Goal: Task Accomplishment & Management: Complete application form

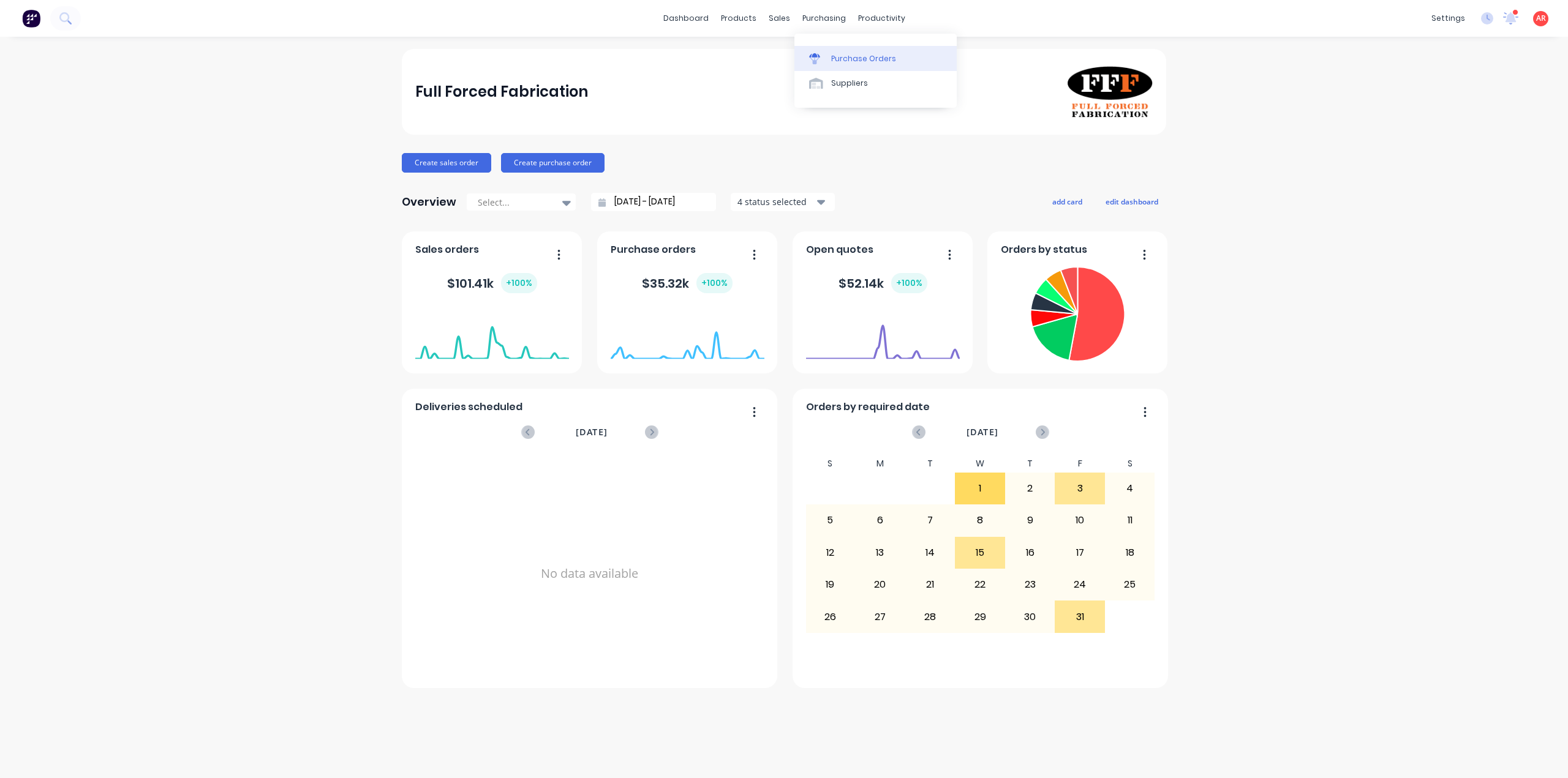
click at [846, 52] on link "Purchase Orders" at bounding box center [876, 58] width 162 height 25
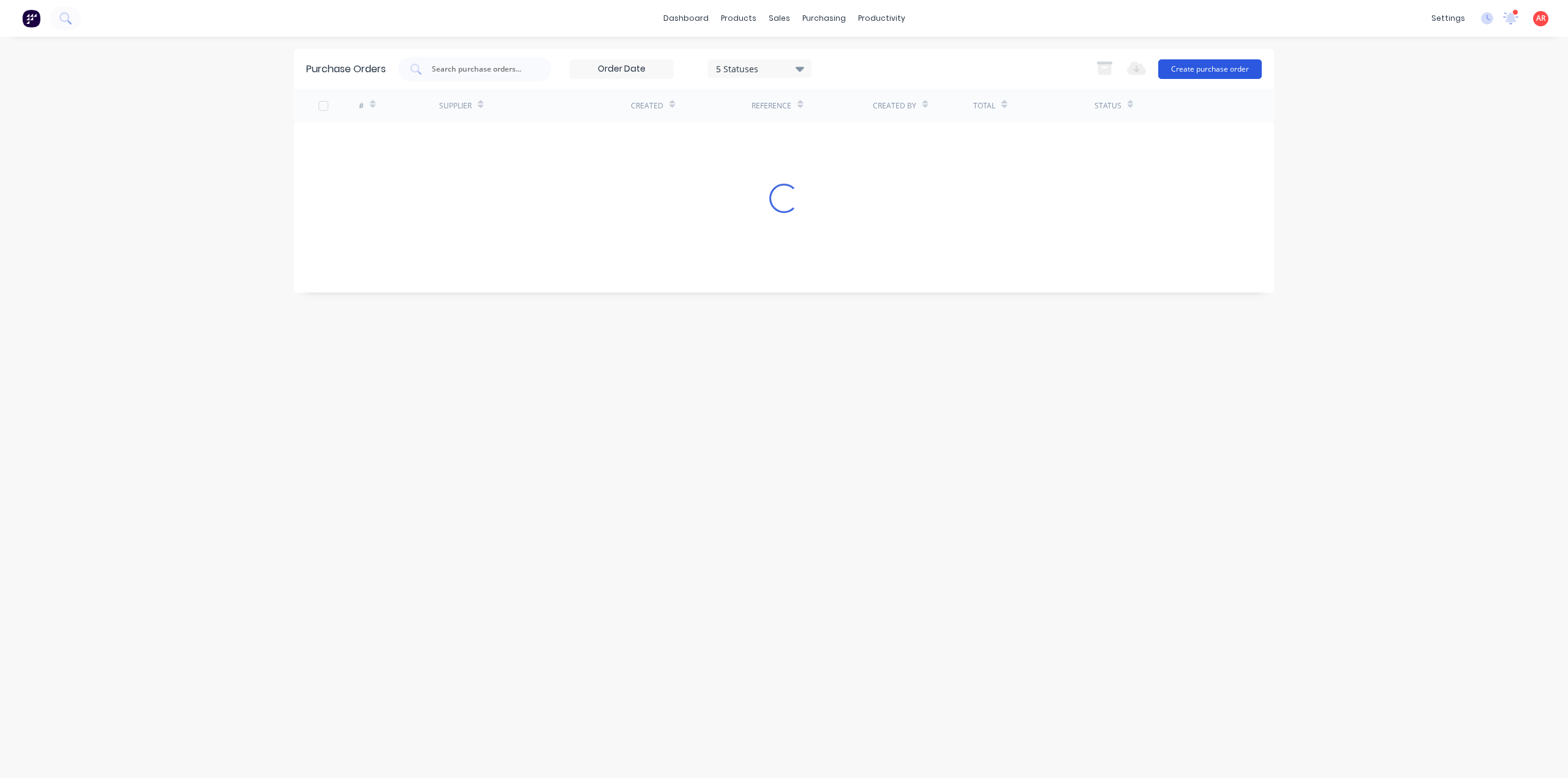
click at [1223, 77] on button "Create purchase order" at bounding box center [1209, 69] width 103 height 20
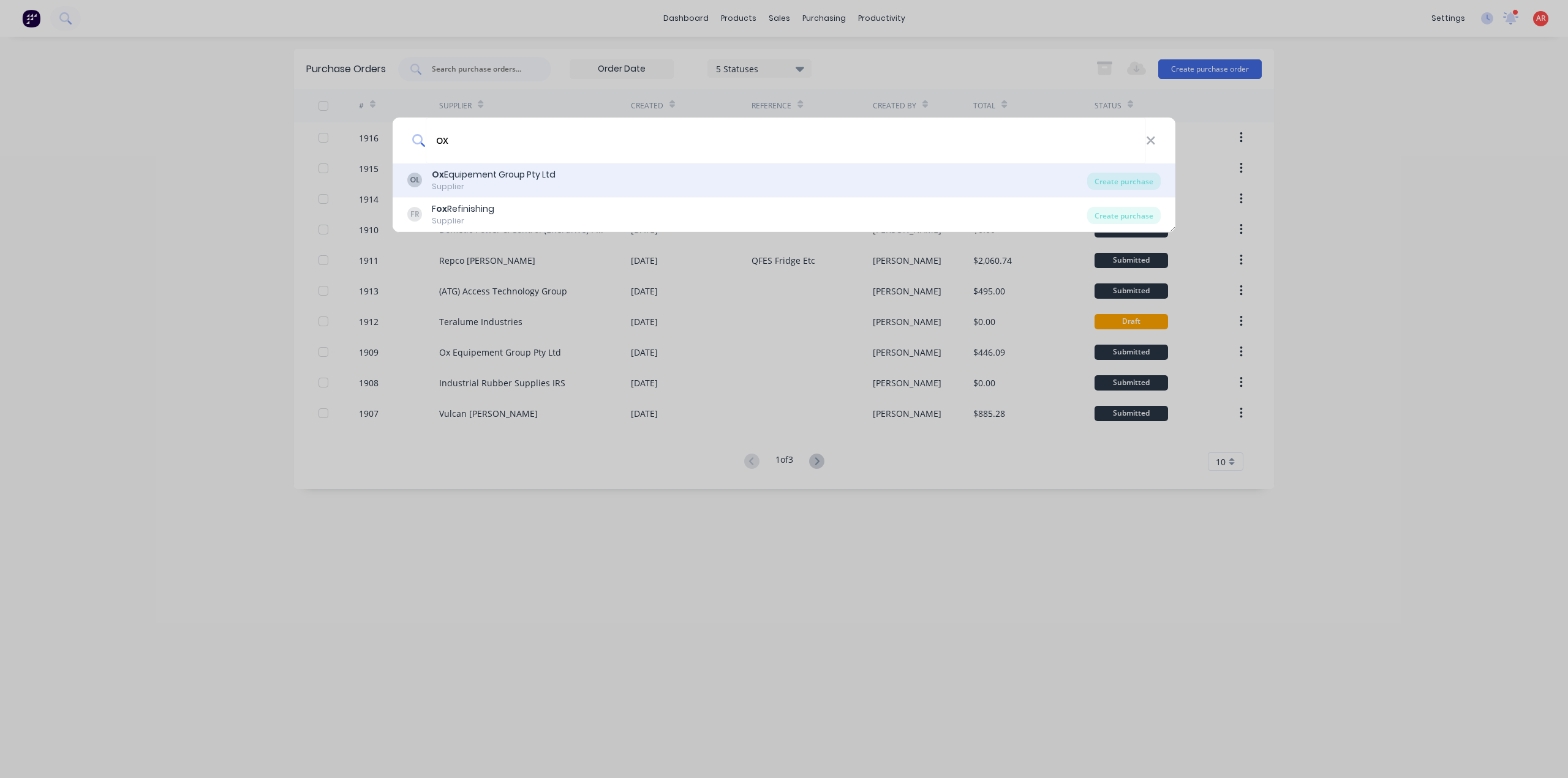
type input "ox"
click at [518, 171] on div "Ox Equipement Group Pty Ltd" at bounding box center [493, 174] width 124 height 13
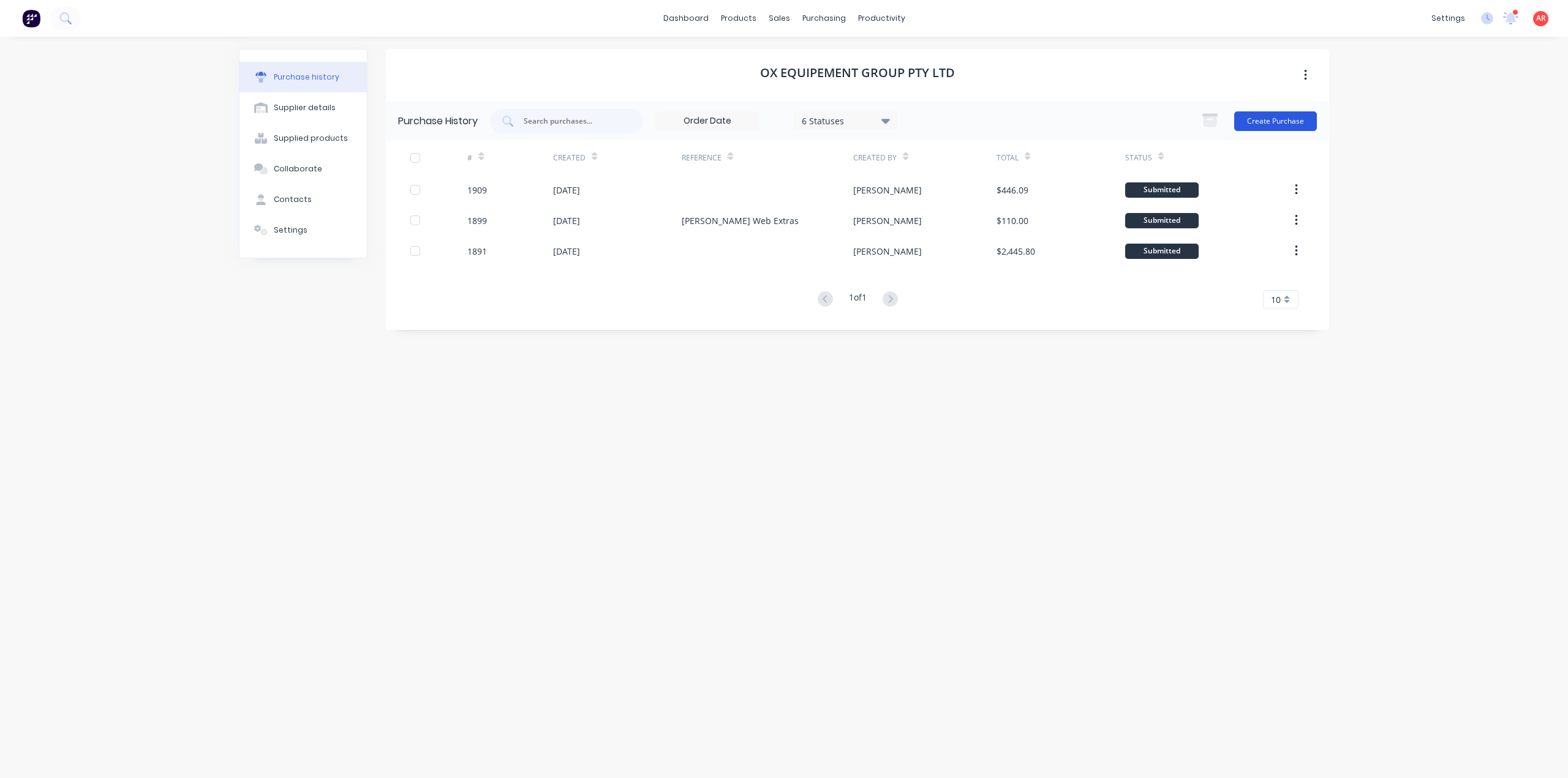
click at [1278, 120] on button "Create Purchase" at bounding box center [1275, 120] width 83 height 20
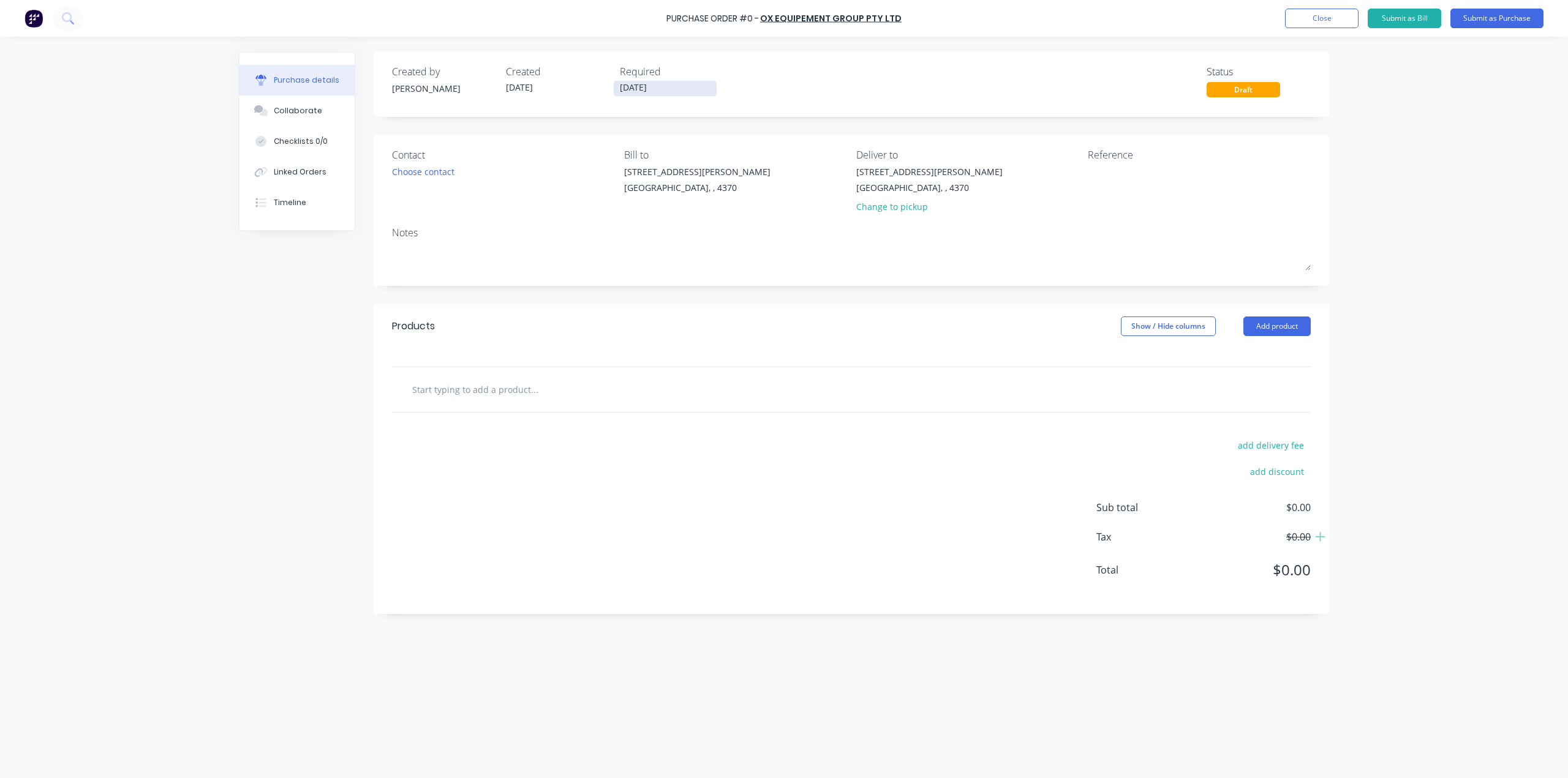
click at [651, 85] on input "[DATE]" at bounding box center [665, 89] width 103 height 15
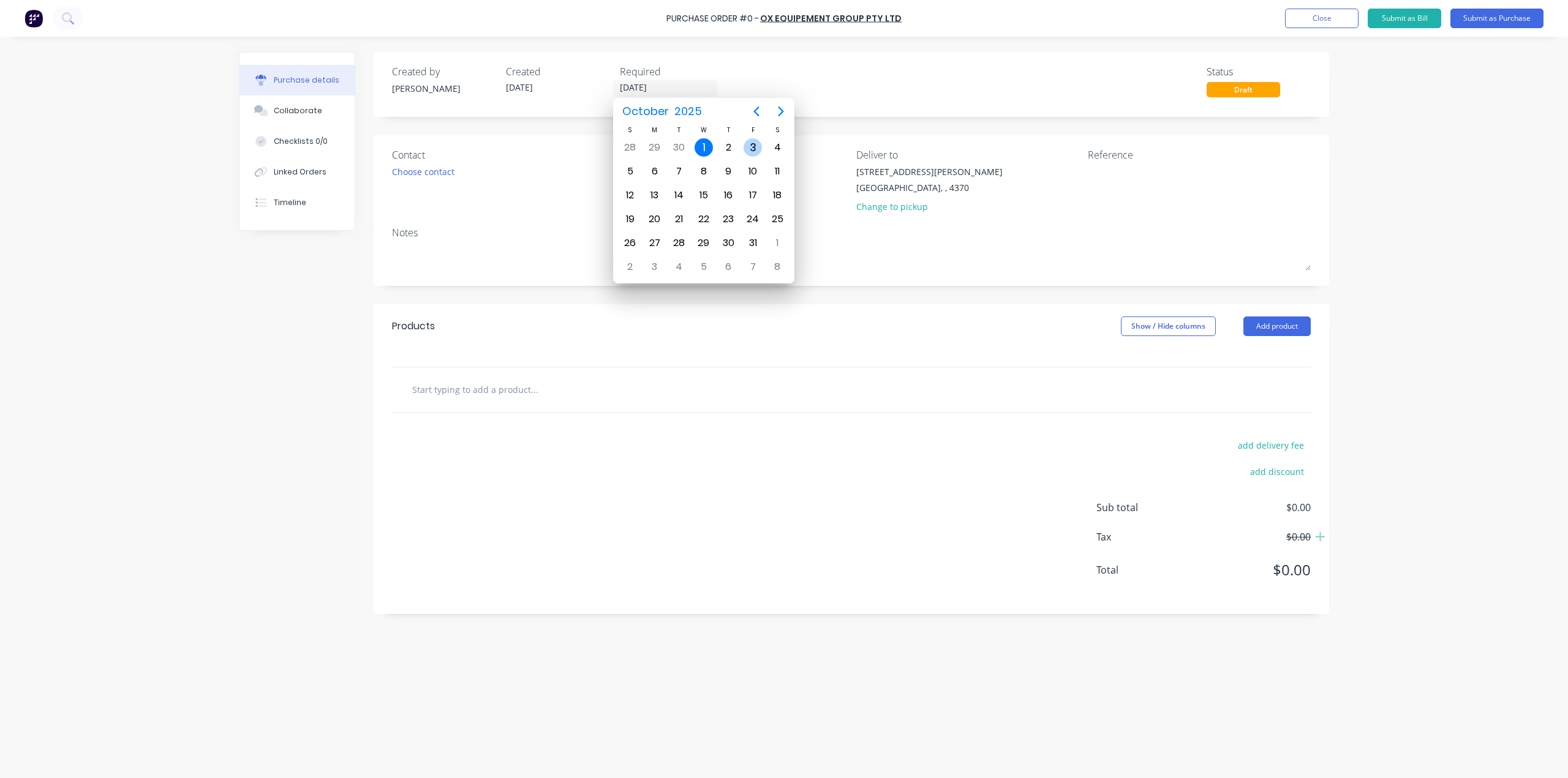
click at [748, 147] on div "3" at bounding box center [753, 148] width 19 height 19
type input "[DATE]"
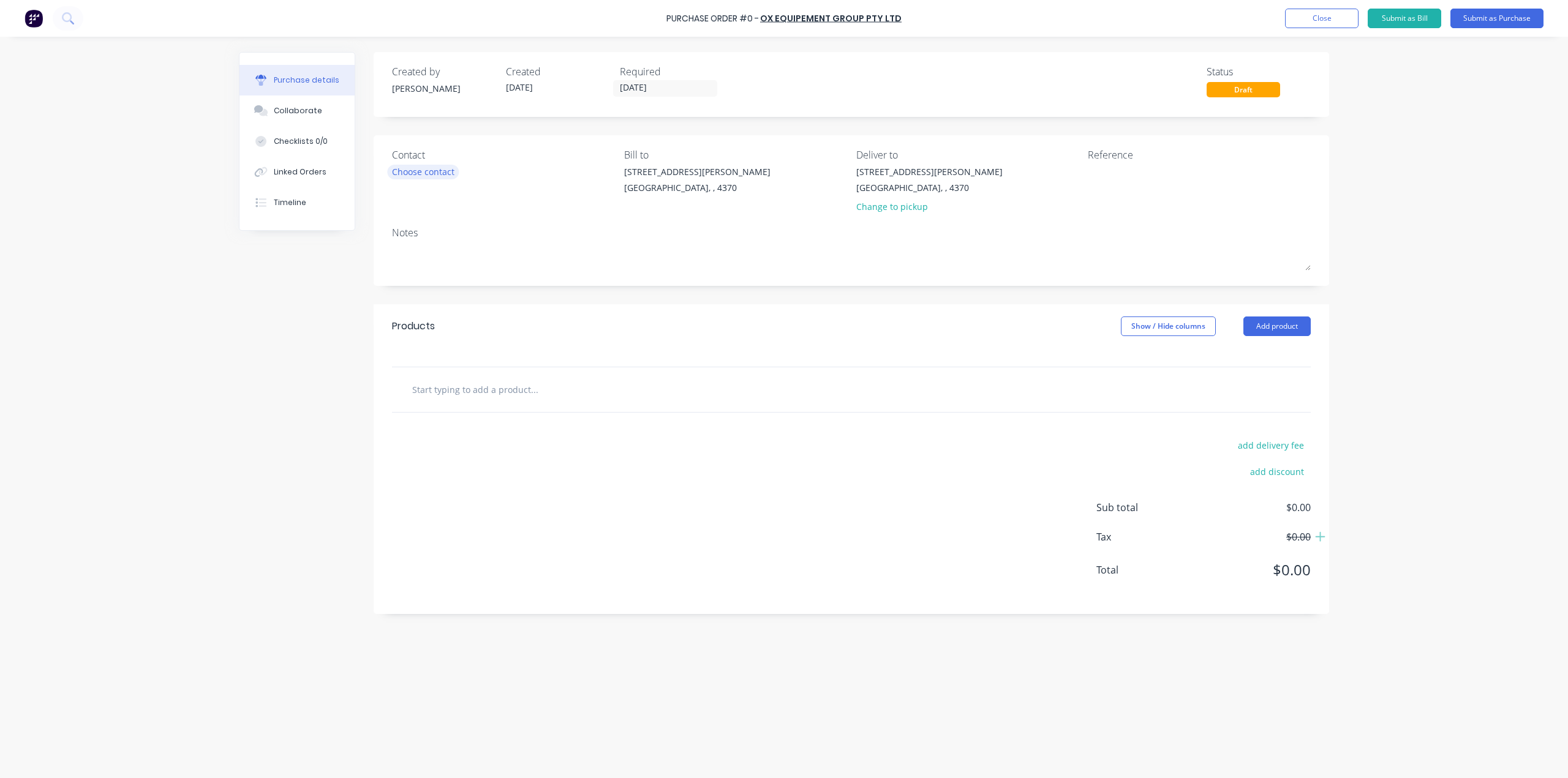
click at [441, 174] on div "Choose contact" at bounding box center [423, 172] width 62 height 13
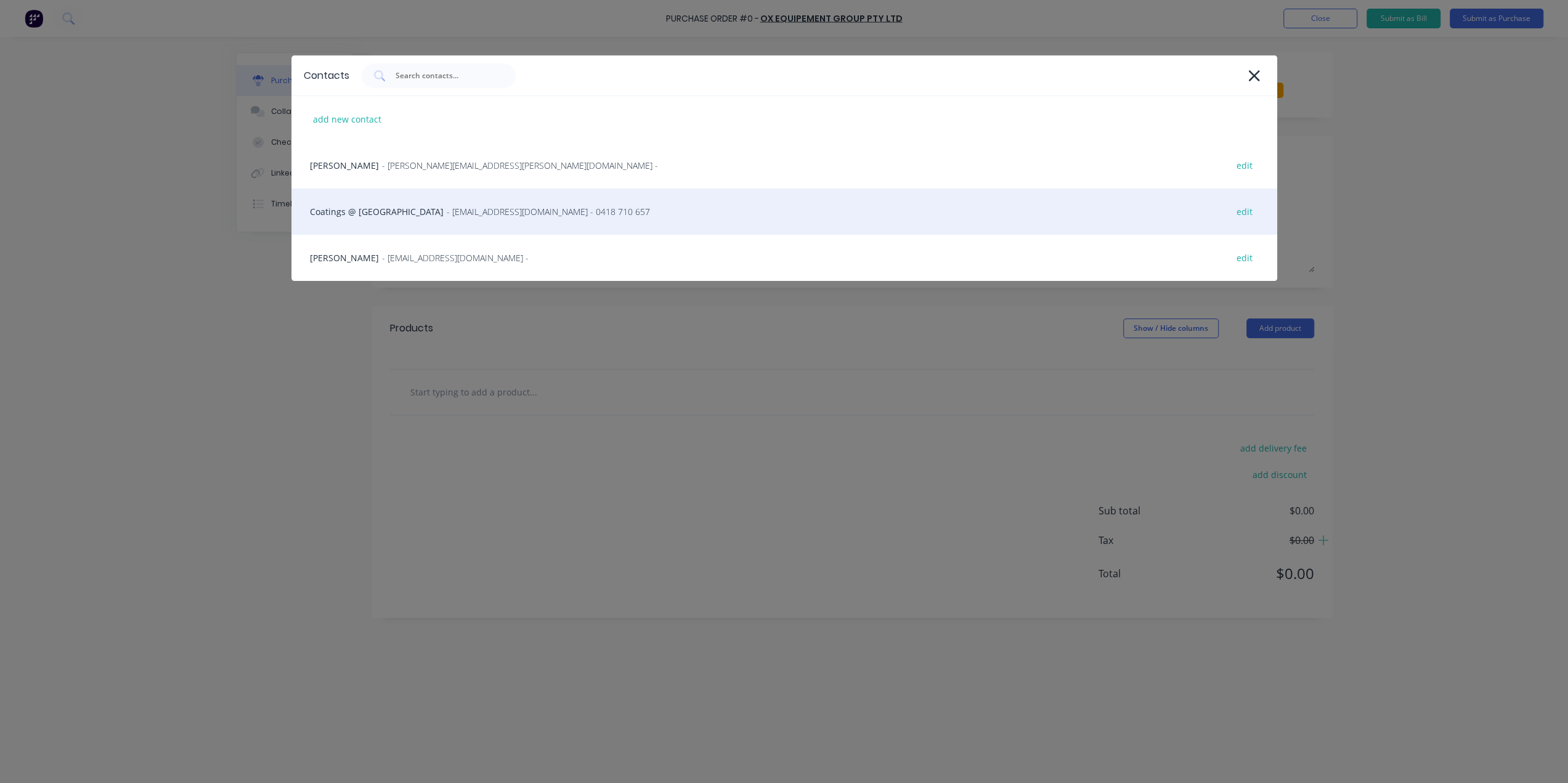
click at [397, 232] on div "Coatings @ OX - [EMAIL_ADDRESS][DOMAIN_NAME] - 0418 710 657 edit" at bounding box center [784, 211] width 986 height 46
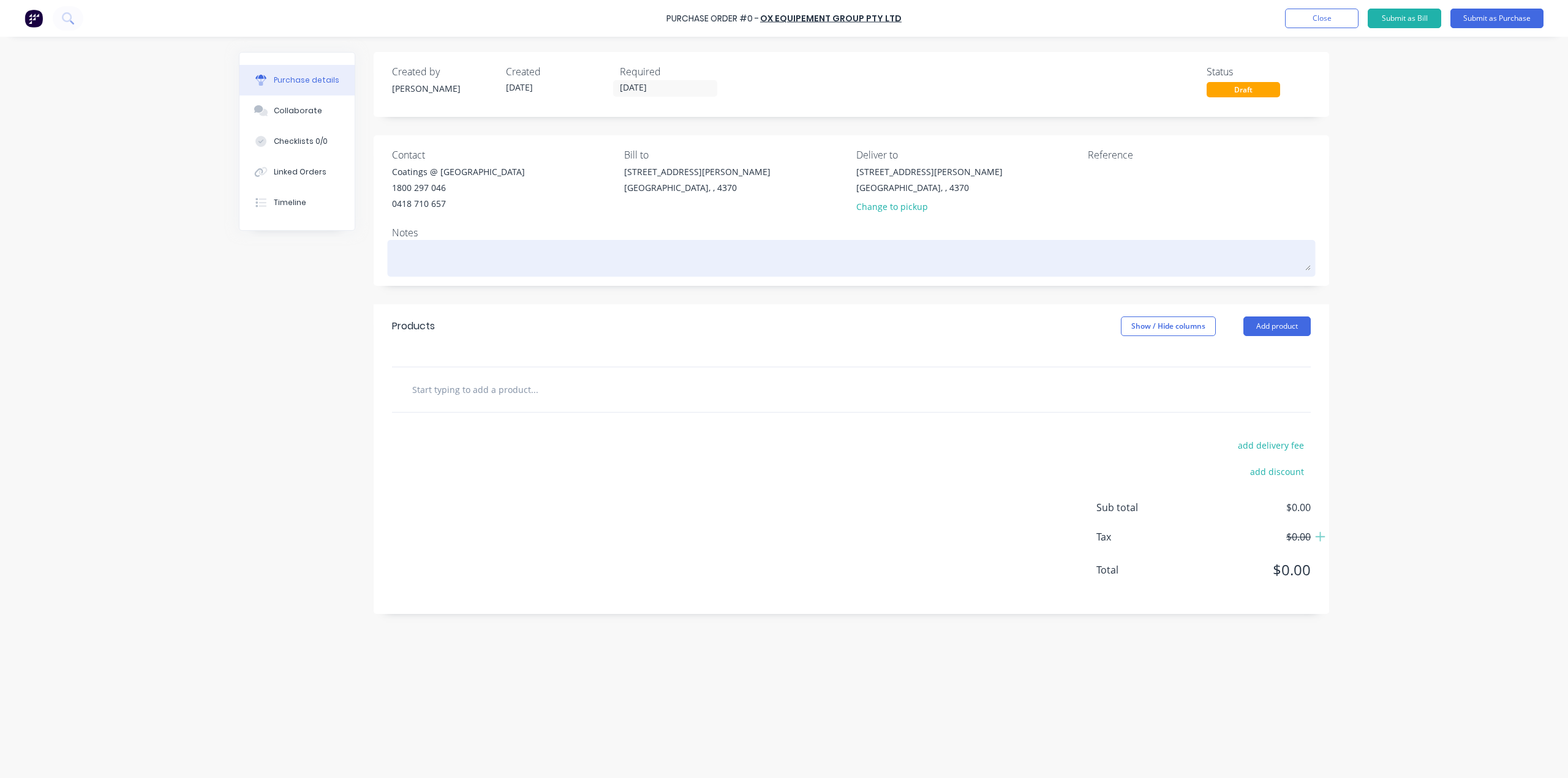
click at [404, 265] on textarea at bounding box center [851, 257] width 919 height 27
type textarea "x"
type textarea "U"
type textarea "x"
type textarea "Ur"
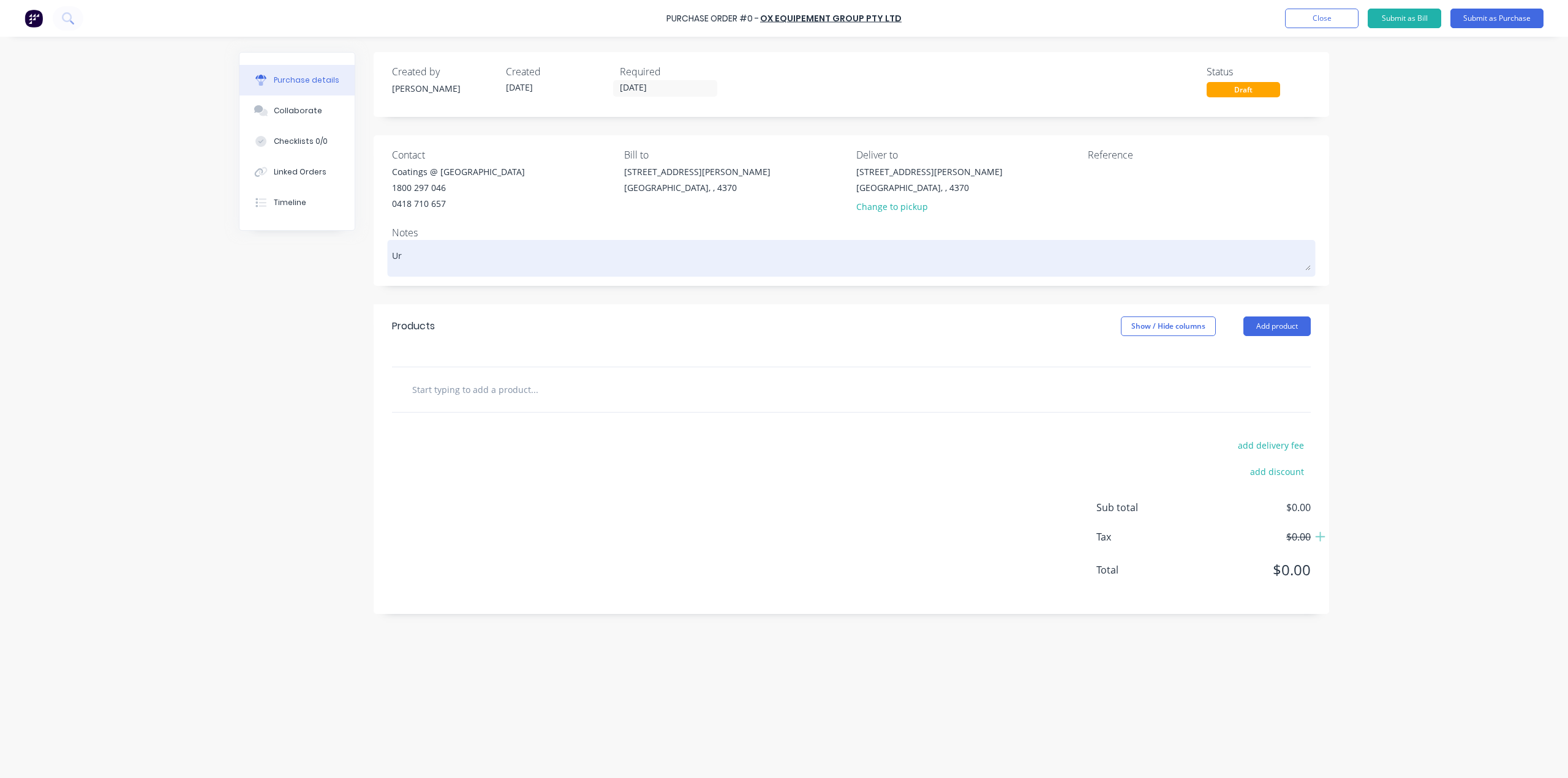
type textarea "x"
type textarea "Urg"
type textarea "x"
type textarea "Urge"
type textarea "x"
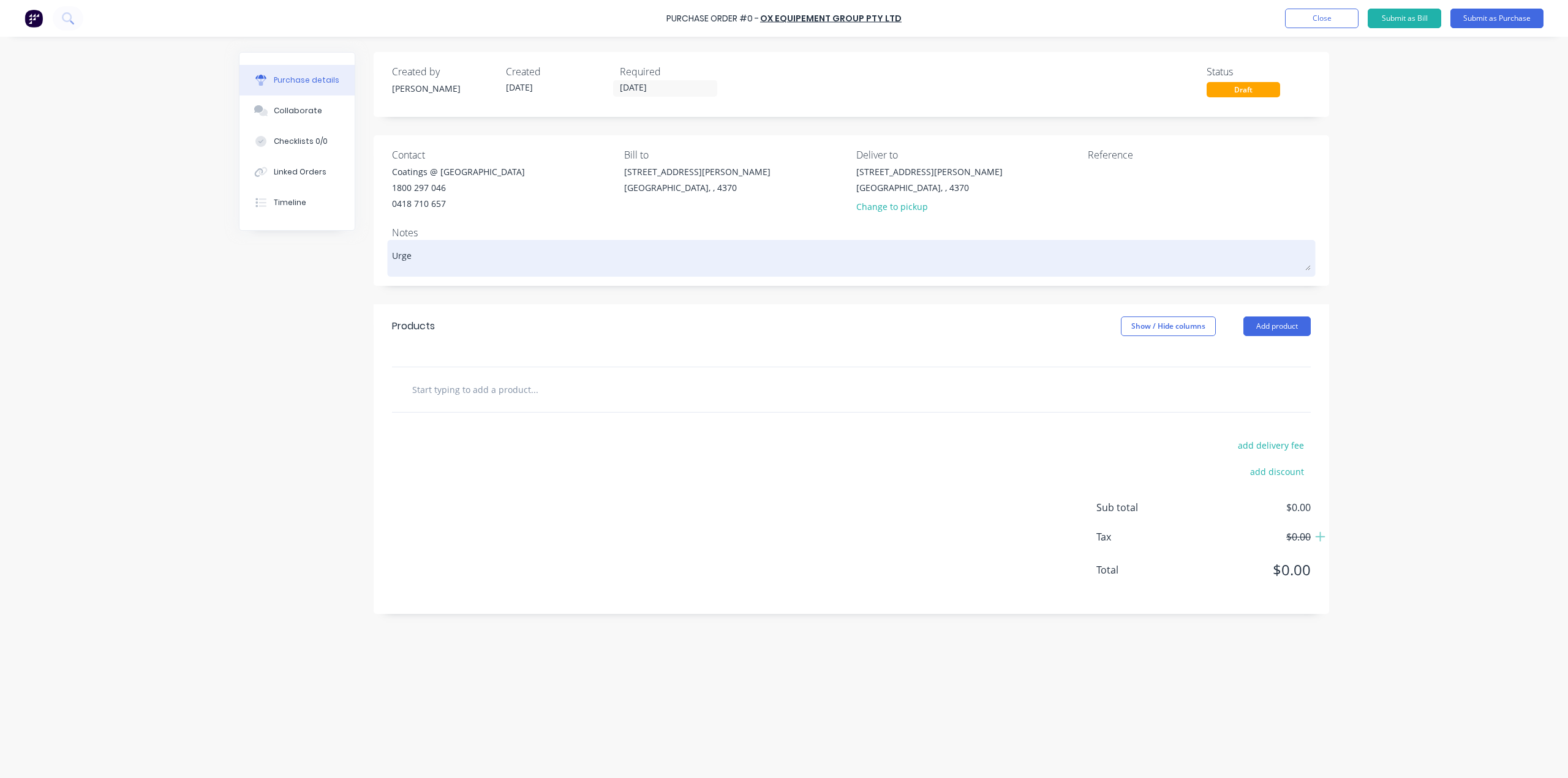
type textarea "Urgen"
type textarea "x"
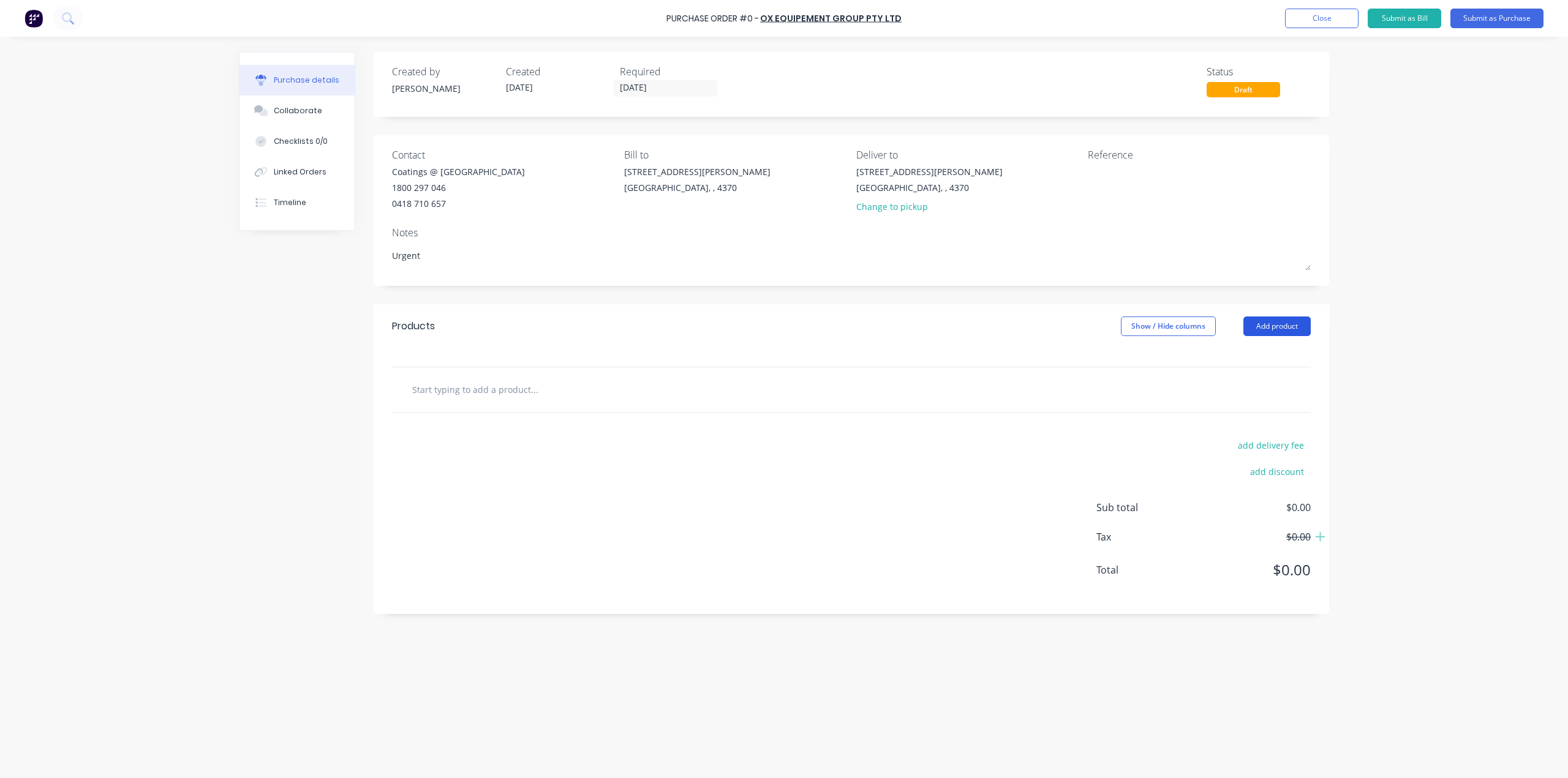
type textarea "Urgent"
type textarea "x"
type textarea "Urgent"
click at [1289, 324] on button "Add product" at bounding box center [1277, 326] width 68 height 20
click at [1254, 354] on div "Product catalogue" at bounding box center [1252, 358] width 94 height 18
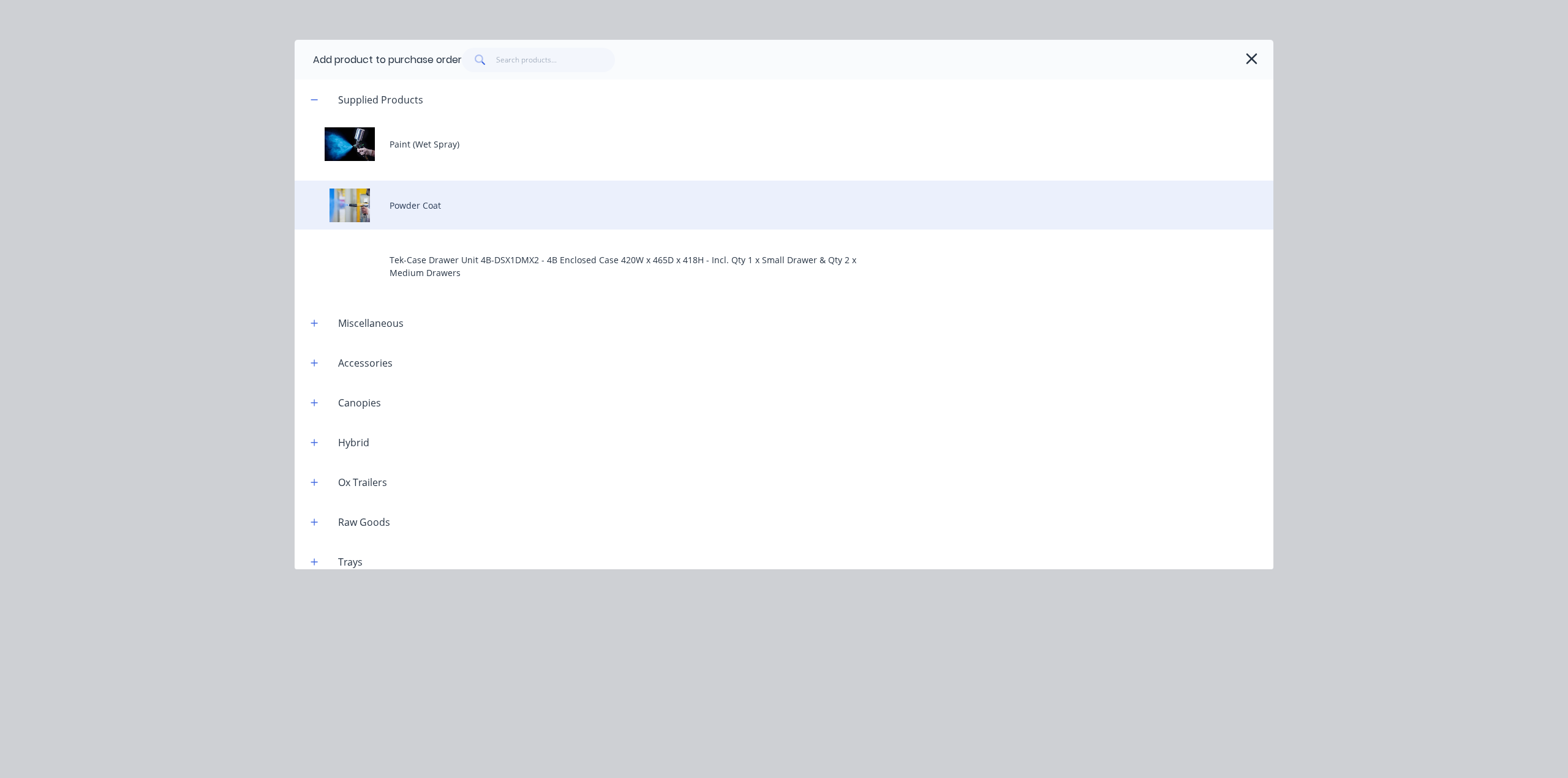
click at [447, 213] on div "Powder Coat" at bounding box center [784, 204] width 978 height 49
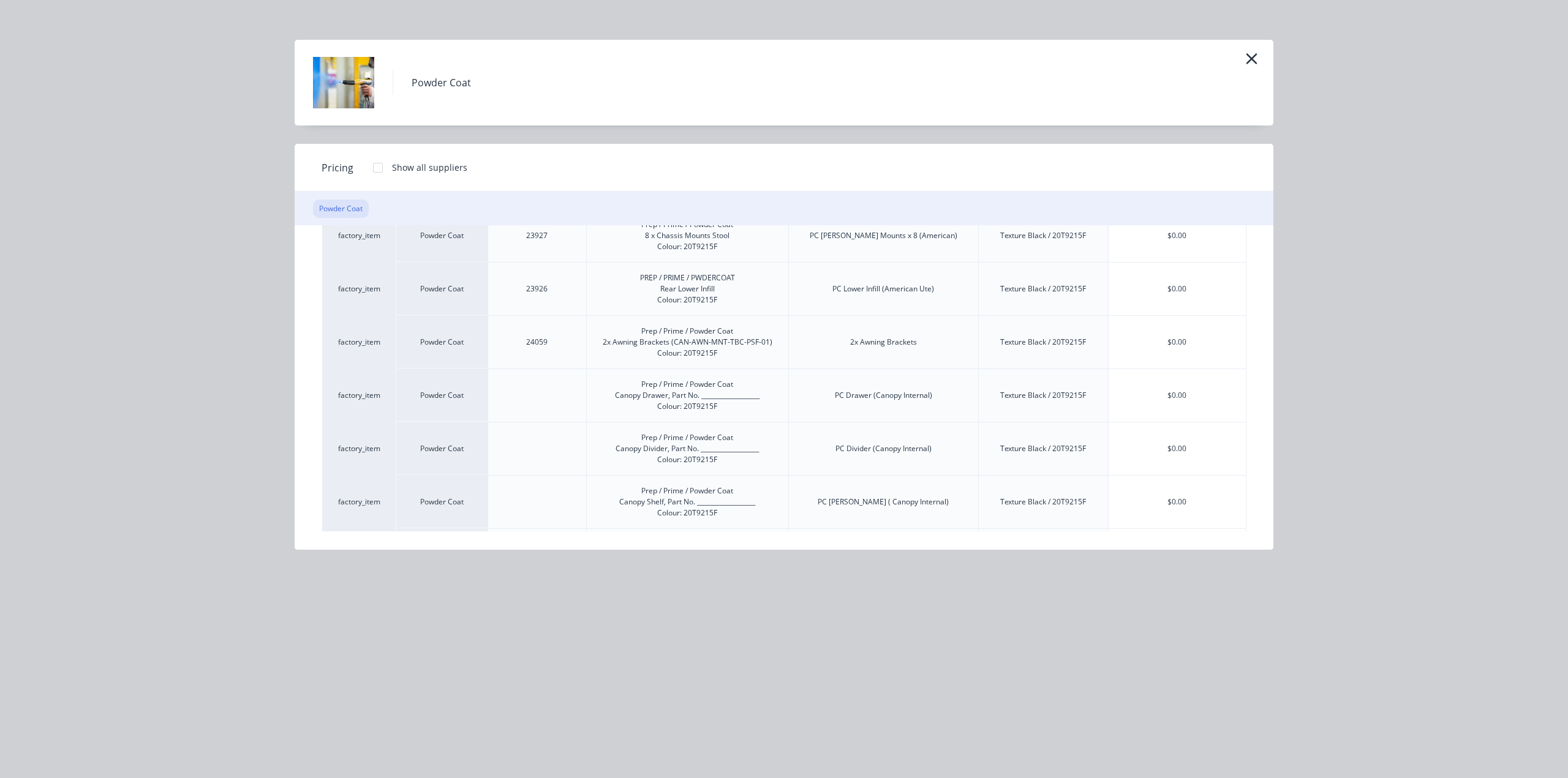
scroll to position [1461, 0]
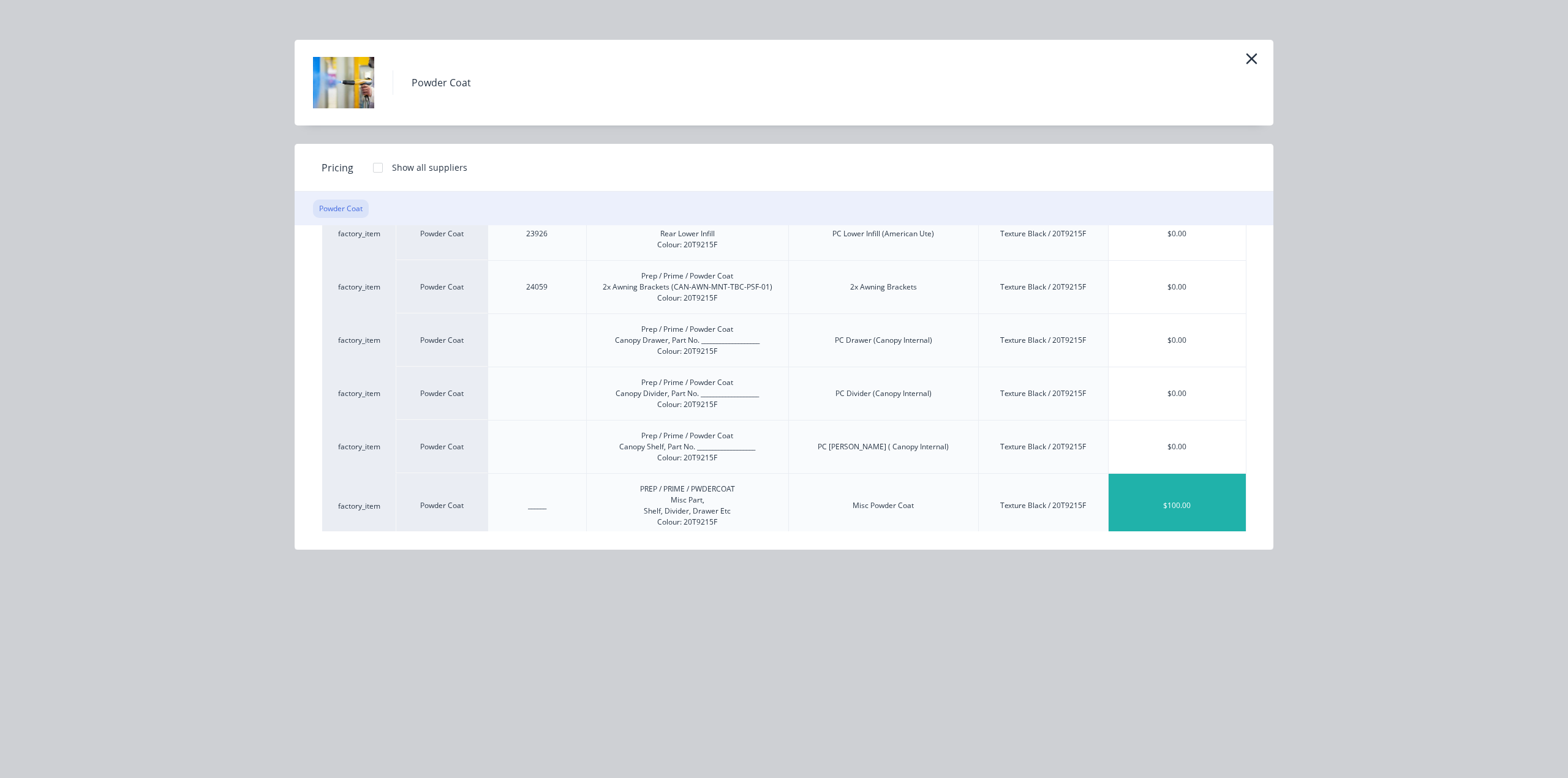
click at [1183, 500] on div "$100.00" at bounding box center [1177, 506] width 138 height 64
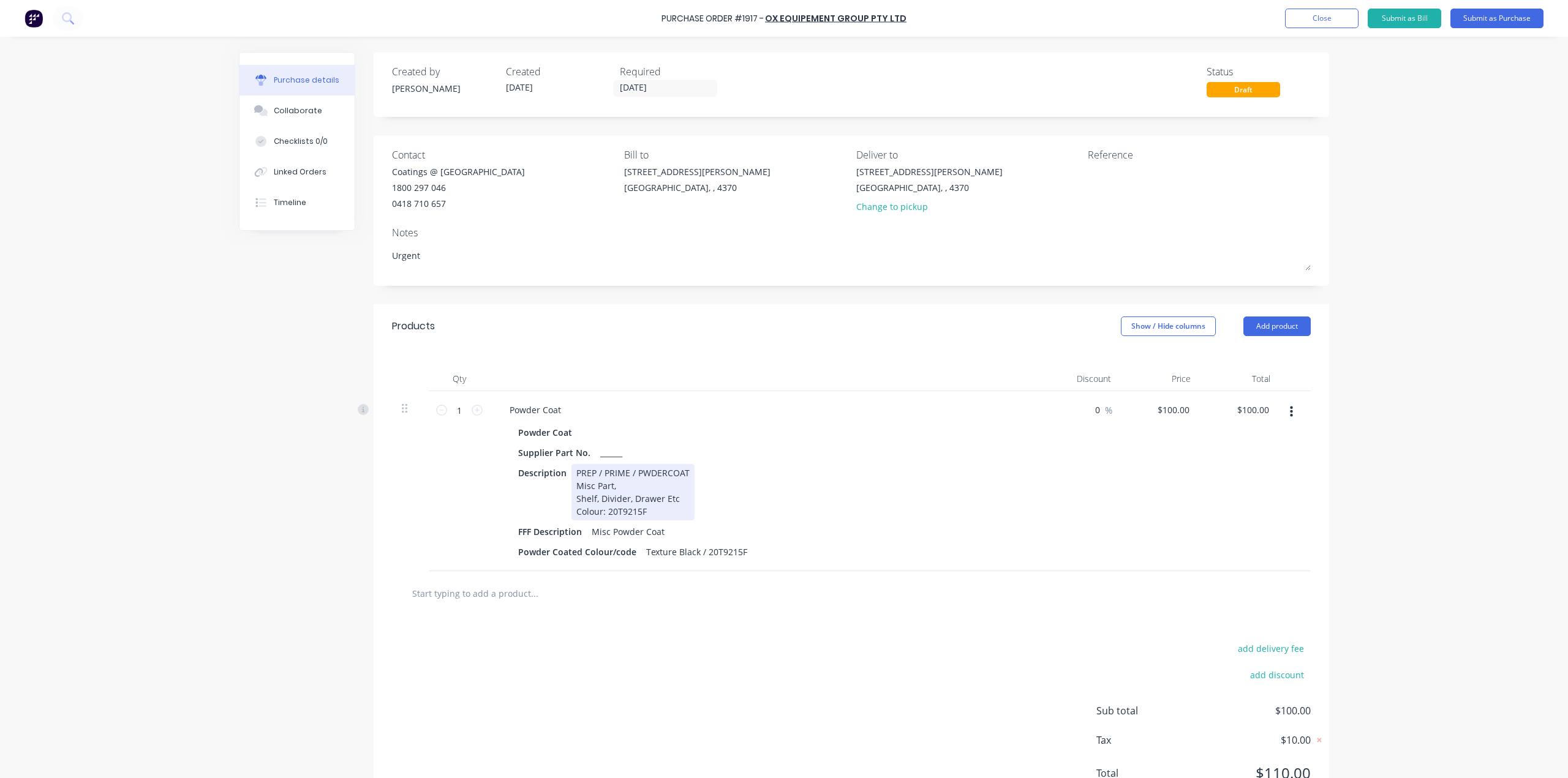
type textarea "x"
drag, startPoint x: 678, startPoint y: 500, endPoint x: 568, endPoint y: 499, distance: 110.0
click at [572, 499] on div "PREP / PRIME / PWDERCOAT Misc Part, Shelf, Divider, Drawer Etc Colour: 20T9215F" at bounding box center [633, 492] width 123 height 56
click at [572, 499] on div "PREP / PRIME / PWDERCOAT Misc Part, Fuel Pipe and 10mm Plate Colour: 20T9215F" at bounding box center [633, 492] width 123 height 56
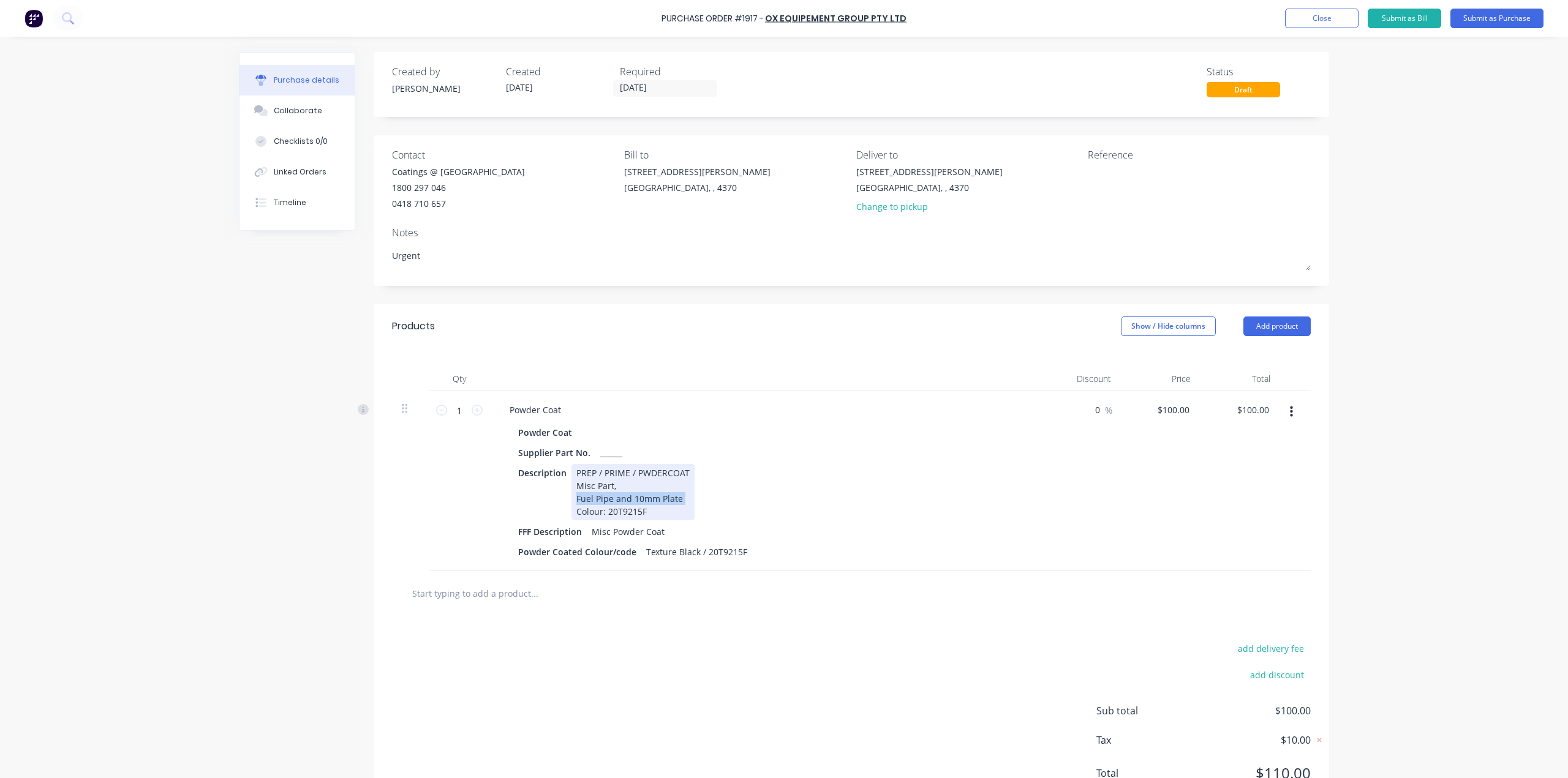
click at [572, 499] on div "PREP / PRIME / PWDERCOAT Misc Part, Fuel Pipe and 10mm Plate Colour: 20T9215F" at bounding box center [633, 492] width 123 height 56
copy div "Fuel Pipe and 10mm Plate"
click at [619, 538] on div "Misc Powder Coat" at bounding box center [628, 531] width 83 height 18
type textarea "x"
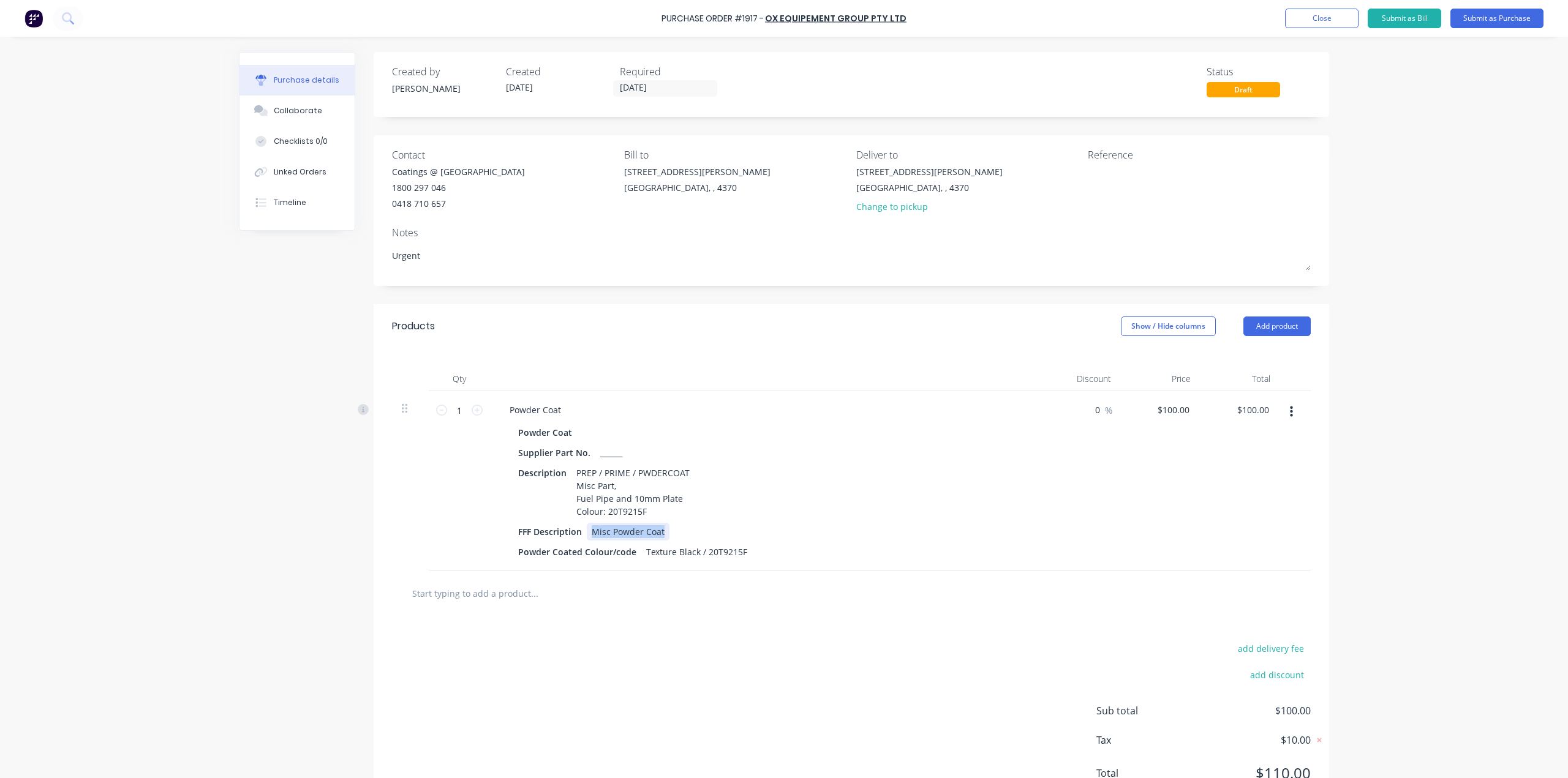
click at [619, 538] on div "Misc Powder Coat" at bounding box center [628, 531] width 83 height 18
paste div
click at [213, 582] on div "Purchase Order #1917 - Ox Equipement Group Pty Ltd Add product Close Submit as …" at bounding box center [784, 389] width 1568 height 778
click at [1482, 20] on button "Submit as Purchase" at bounding box center [1496, 18] width 93 height 20
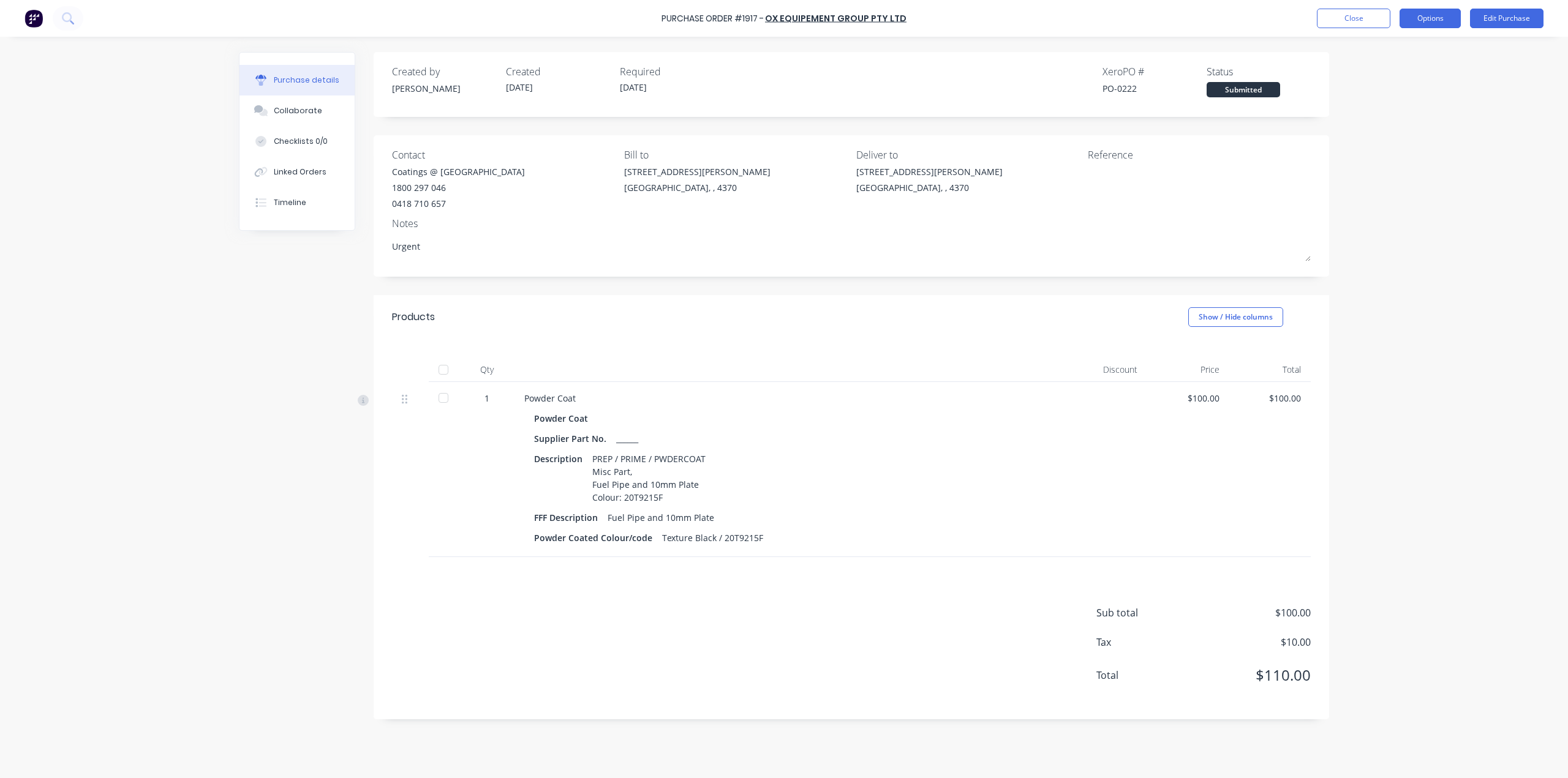
click at [1443, 19] on button "Options" at bounding box center [1430, 18] width 62 height 20
click at [1414, 50] on div "Print / Email" at bounding box center [1402, 50] width 94 height 18
click at [1415, 64] on button "With pricing" at bounding box center [1402, 73] width 116 height 25
type textarea "x"
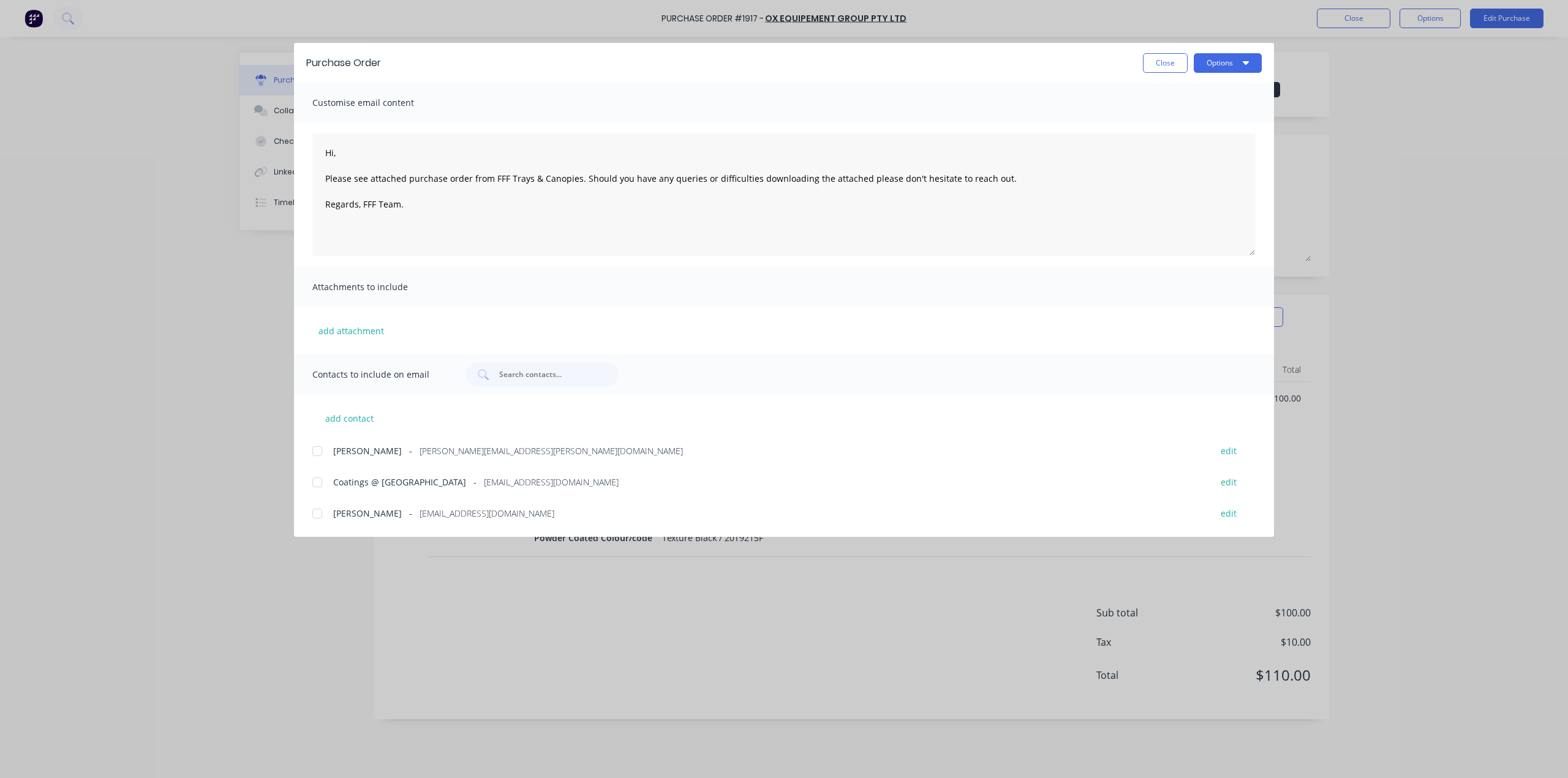
click at [316, 478] on div at bounding box center [317, 482] width 25 height 25
click at [354, 156] on textarea "Hi, Please see attached purchase order from FFF Trays & Canopies. Should you ha…" at bounding box center [784, 194] width 943 height 122
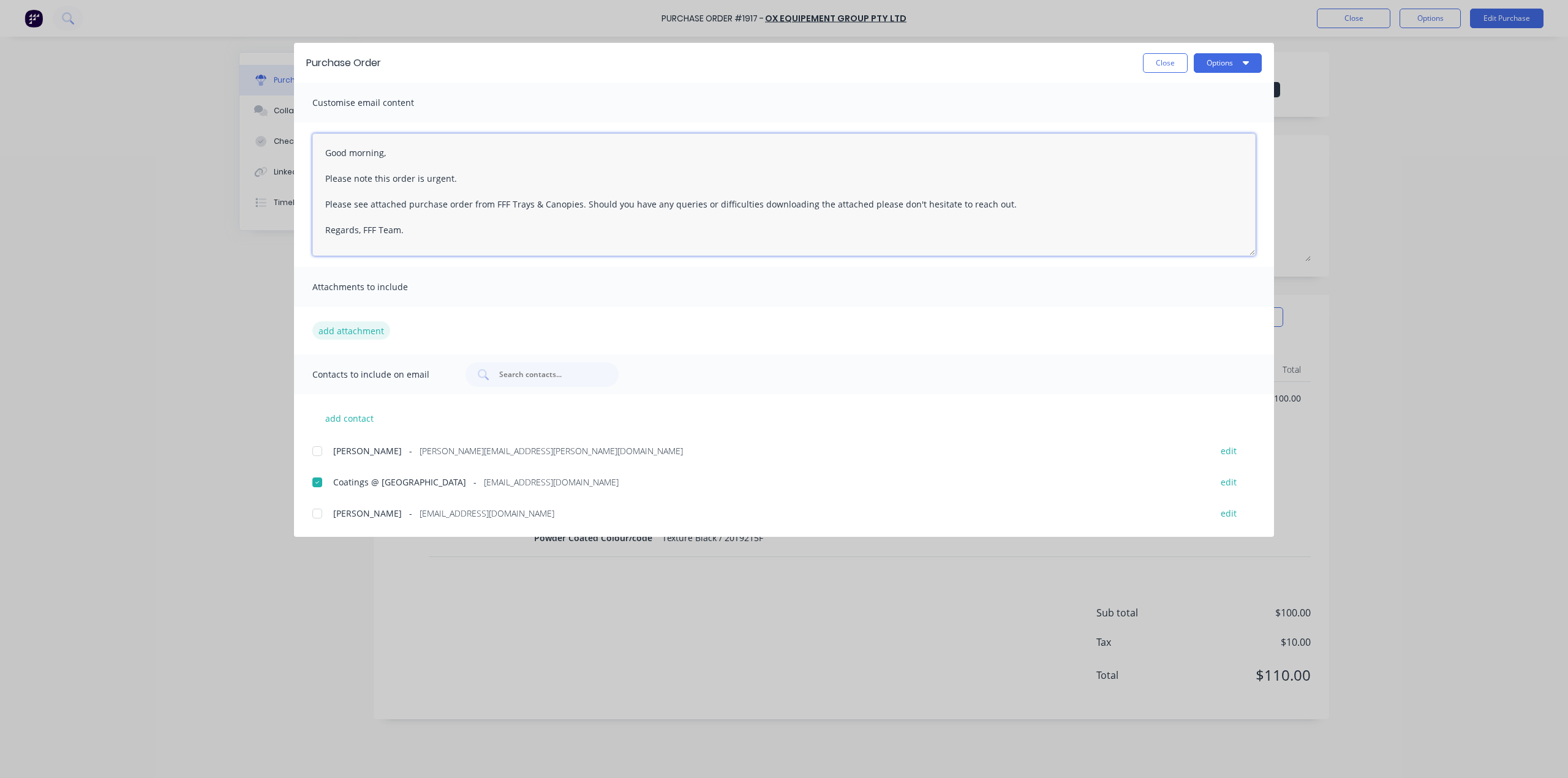
type textarea "Good morning, Please note this order is urgent. Please see attached purchase or…"
click at [356, 334] on button "add attachment" at bounding box center [351, 331] width 78 height 19
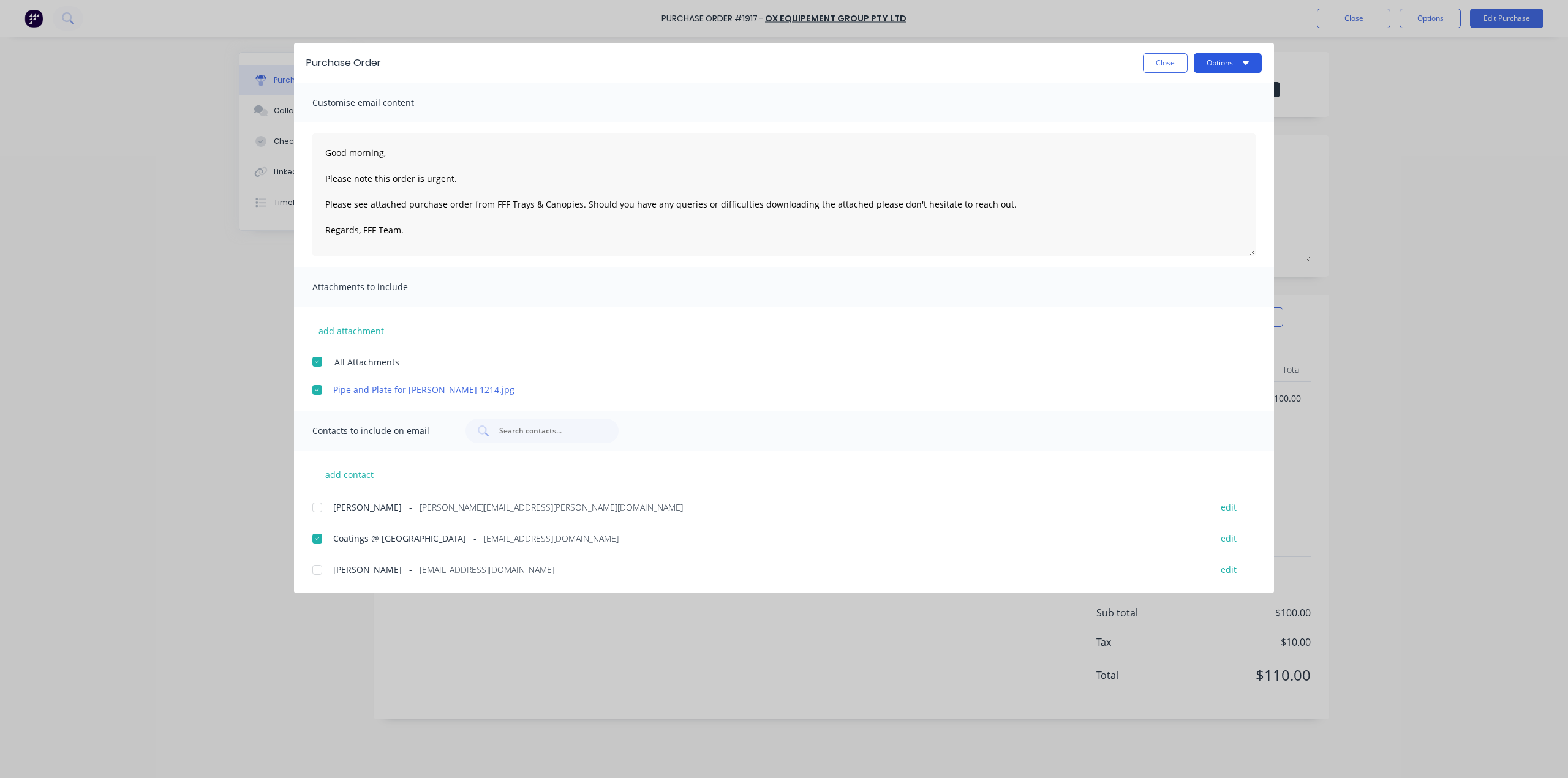
click at [1246, 64] on icon "button" at bounding box center [1245, 63] width 6 height 3
click at [1213, 136] on div "Email" at bounding box center [1203, 143] width 94 height 18
click at [1168, 61] on button "Close" at bounding box center [1165, 62] width 44 height 20
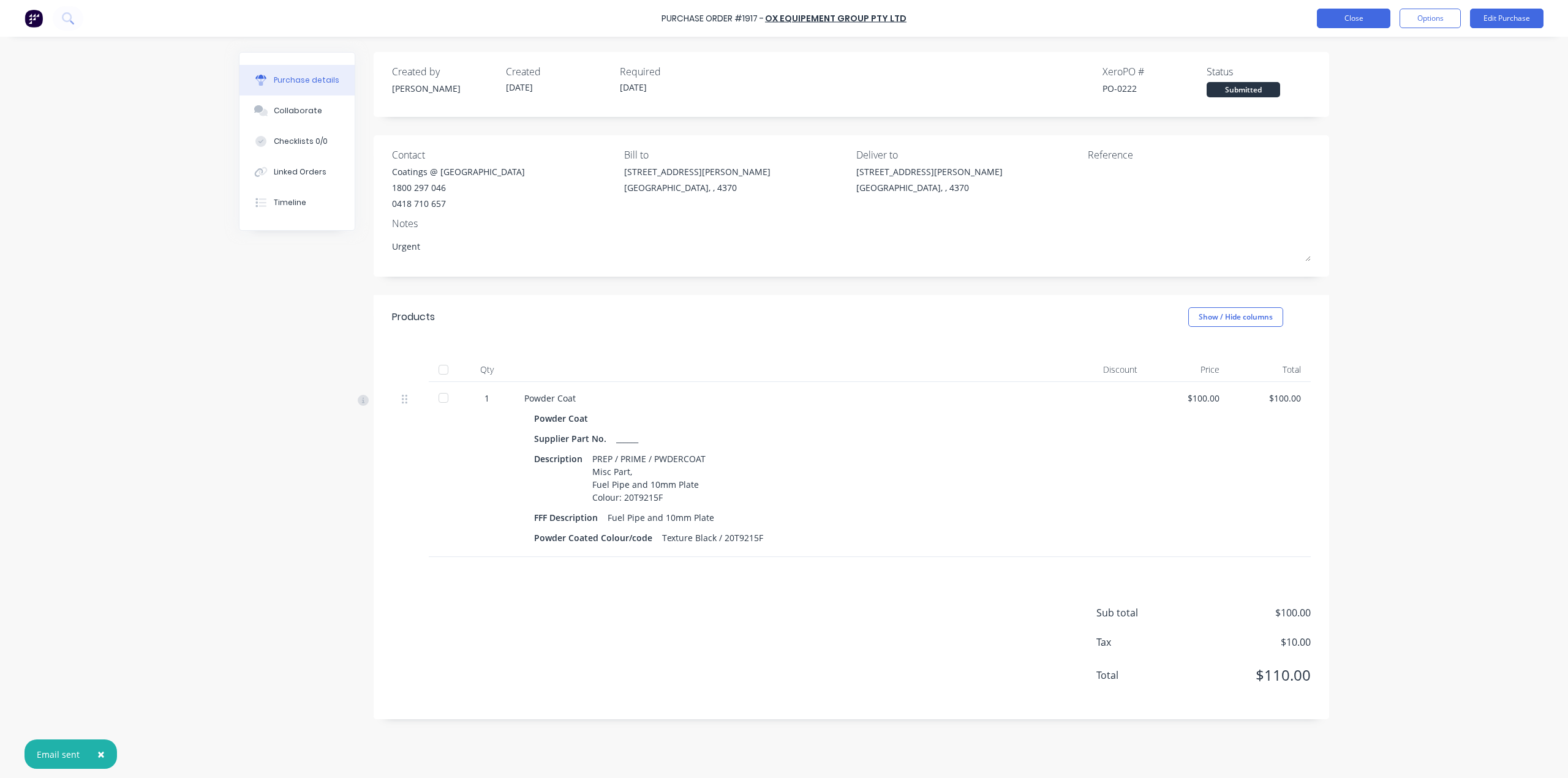
click at [1320, 24] on button "Close" at bounding box center [1354, 18] width 73 height 20
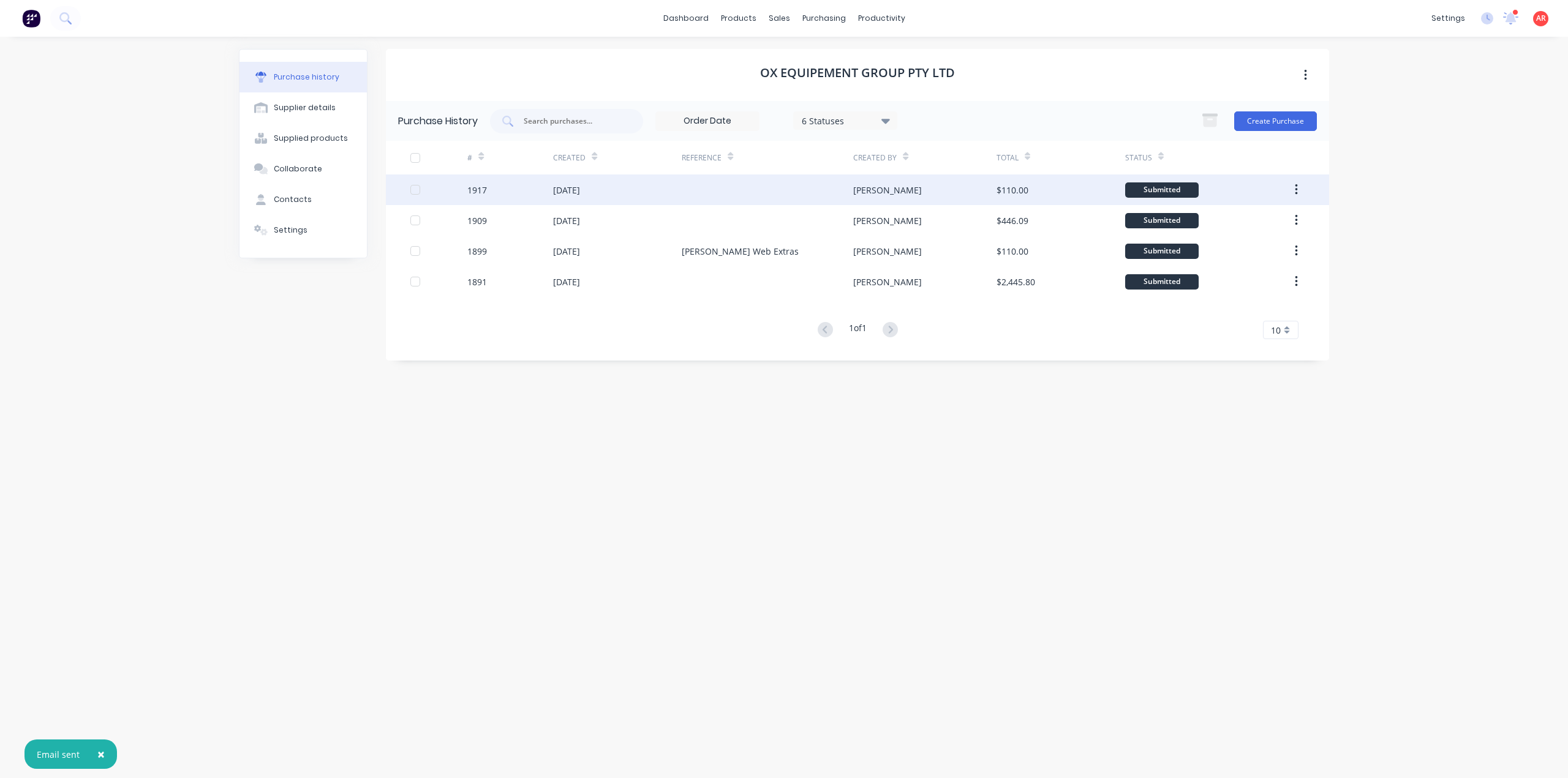
click at [681, 196] on div "[DATE]" at bounding box center [617, 190] width 129 height 31
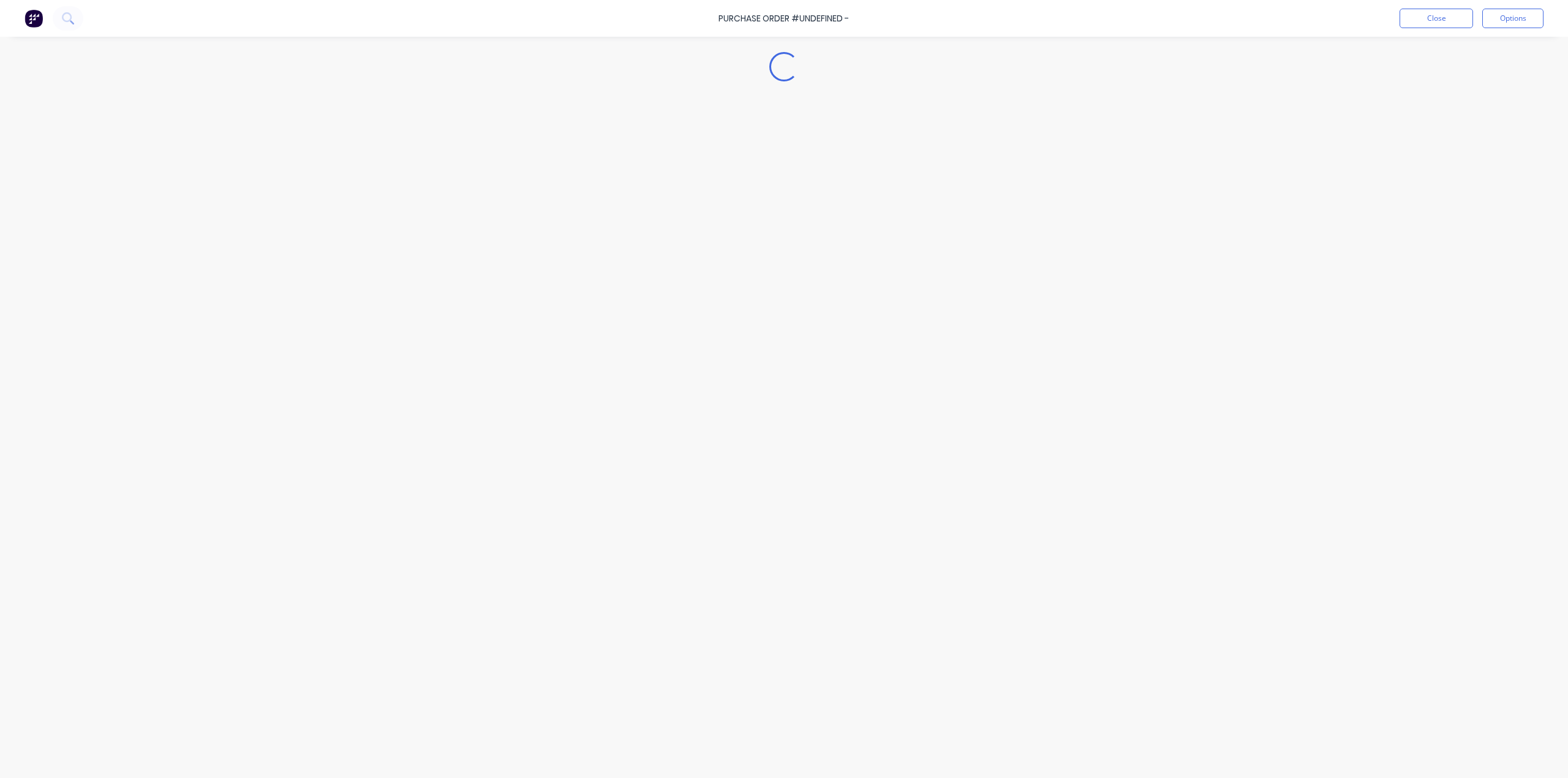
type textarea "x"
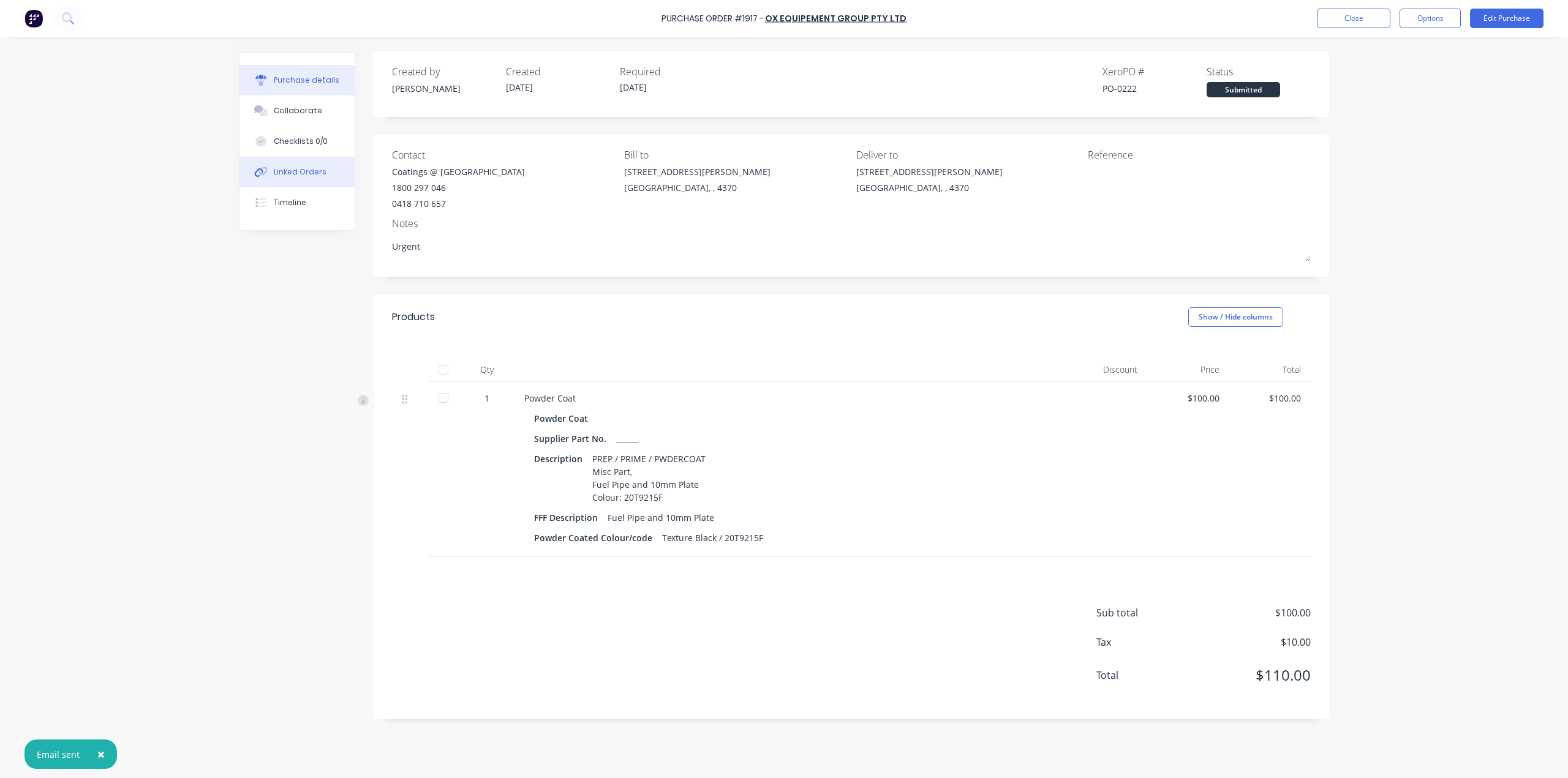
click at [308, 161] on button "Linked Orders" at bounding box center [297, 172] width 115 height 31
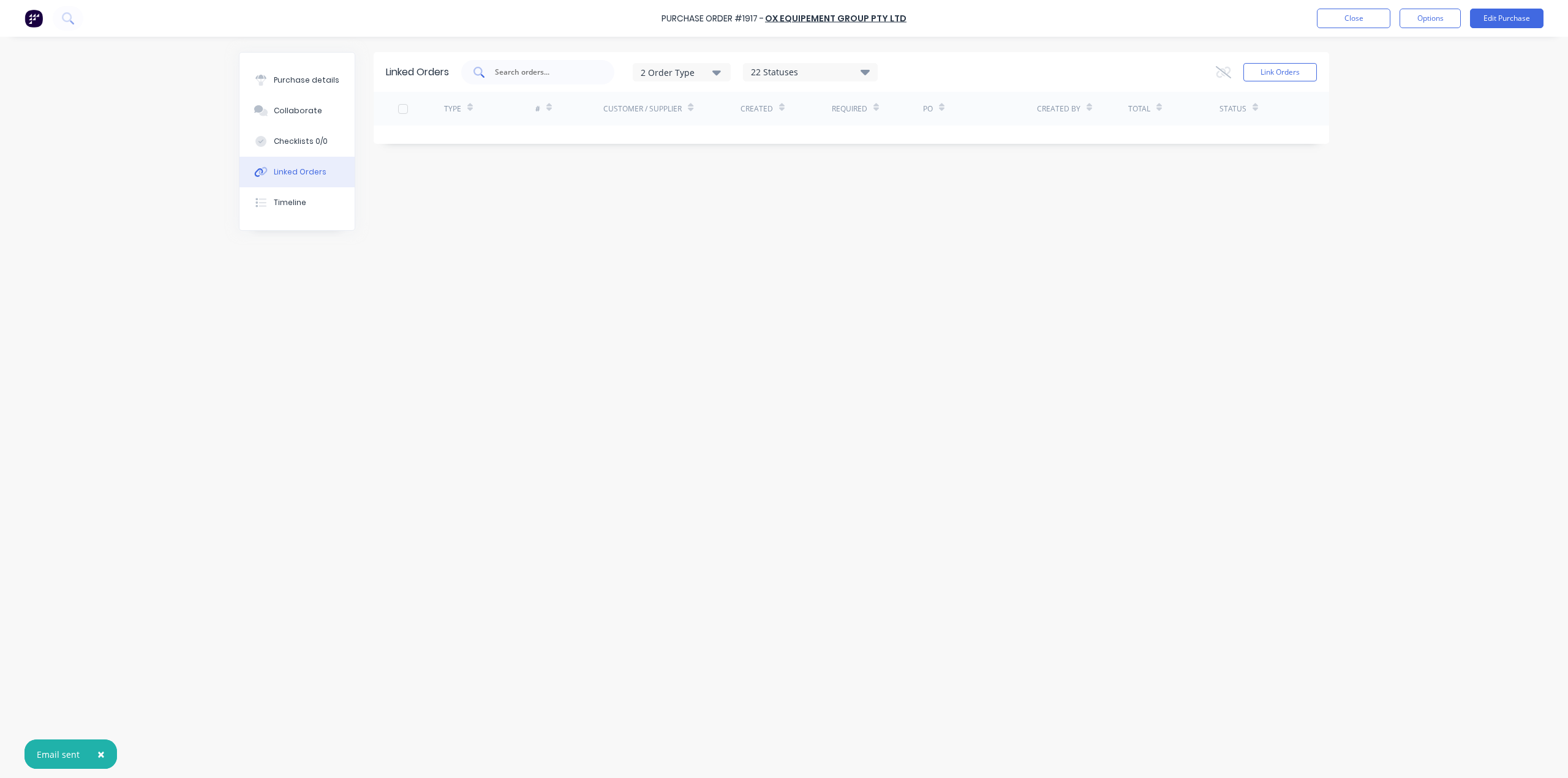
click at [573, 73] on input "text" at bounding box center [544, 72] width 102 height 12
click at [1308, 76] on button "Link Orders" at bounding box center [1280, 73] width 73 height 19
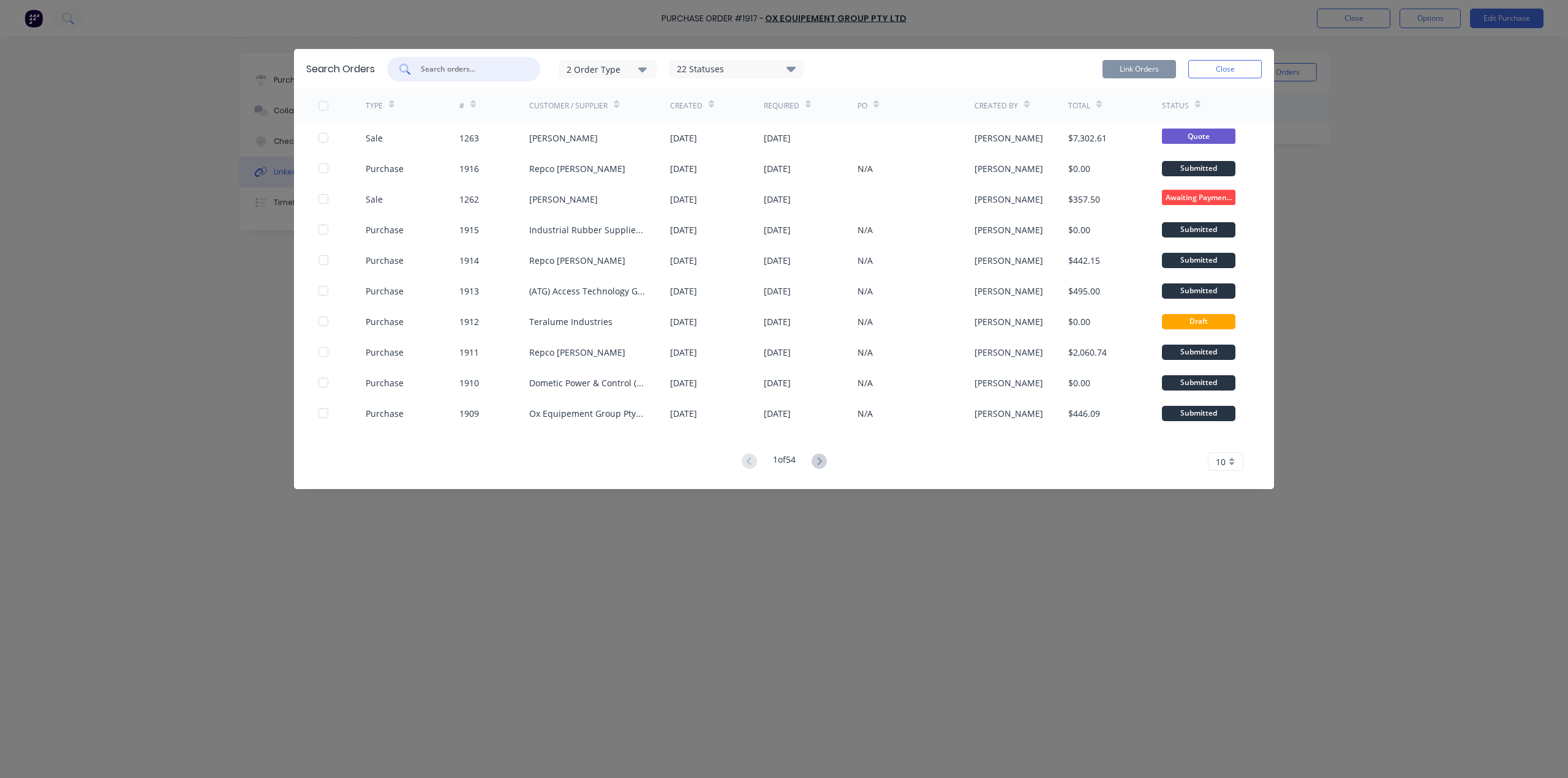
click at [479, 68] on input "text" at bounding box center [470, 69] width 102 height 12
type input "[PERSON_NAME]"
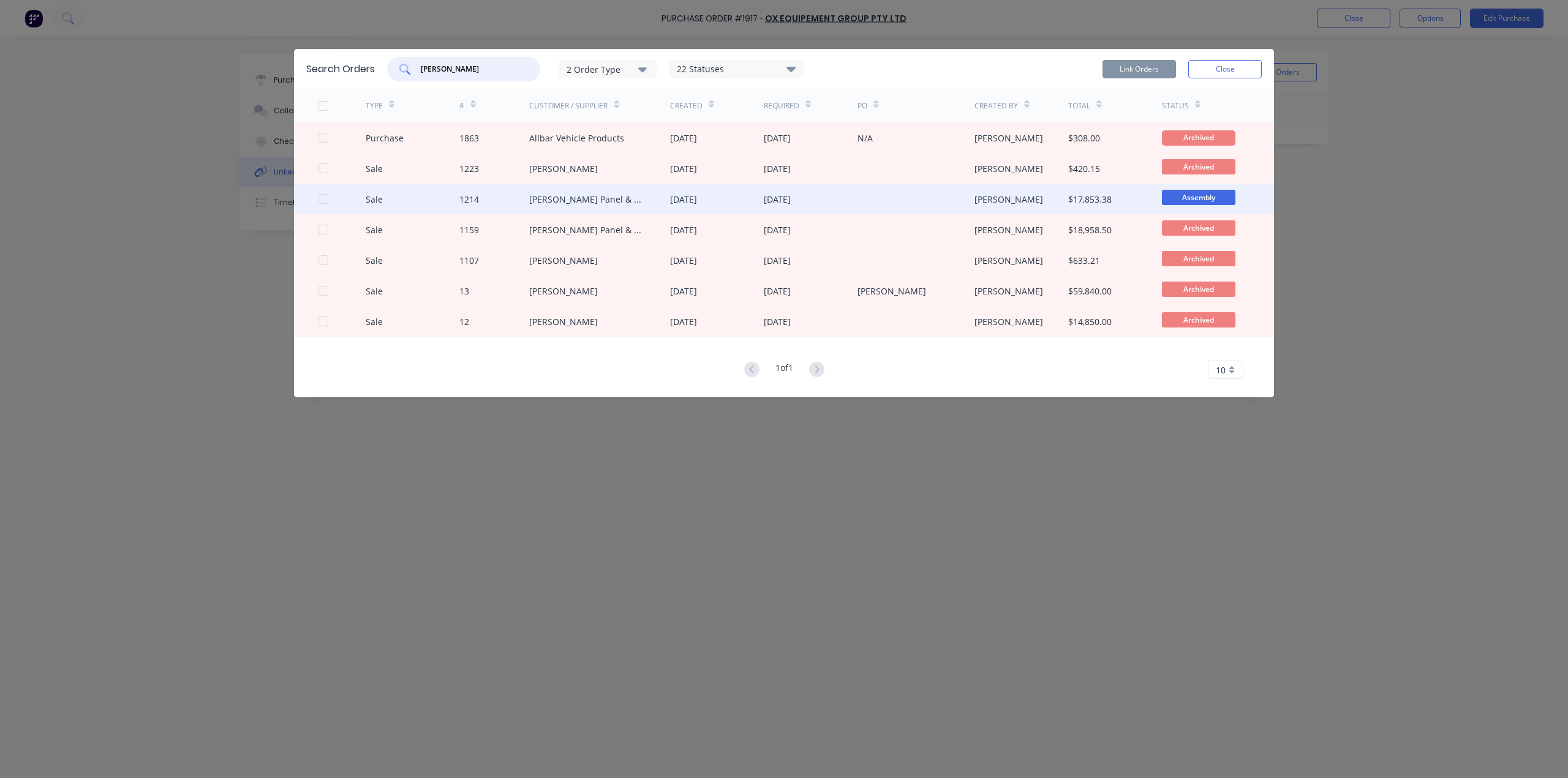
click at [329, 200] on div at bounding box center [342, 199] width 47 height 31
click at [321, 200] on div at bounding box center [323, 199] width 25 height 25
click at [1158, 68] on button "Link Orders" at bounding box center [1139, 69] width 73 height 19
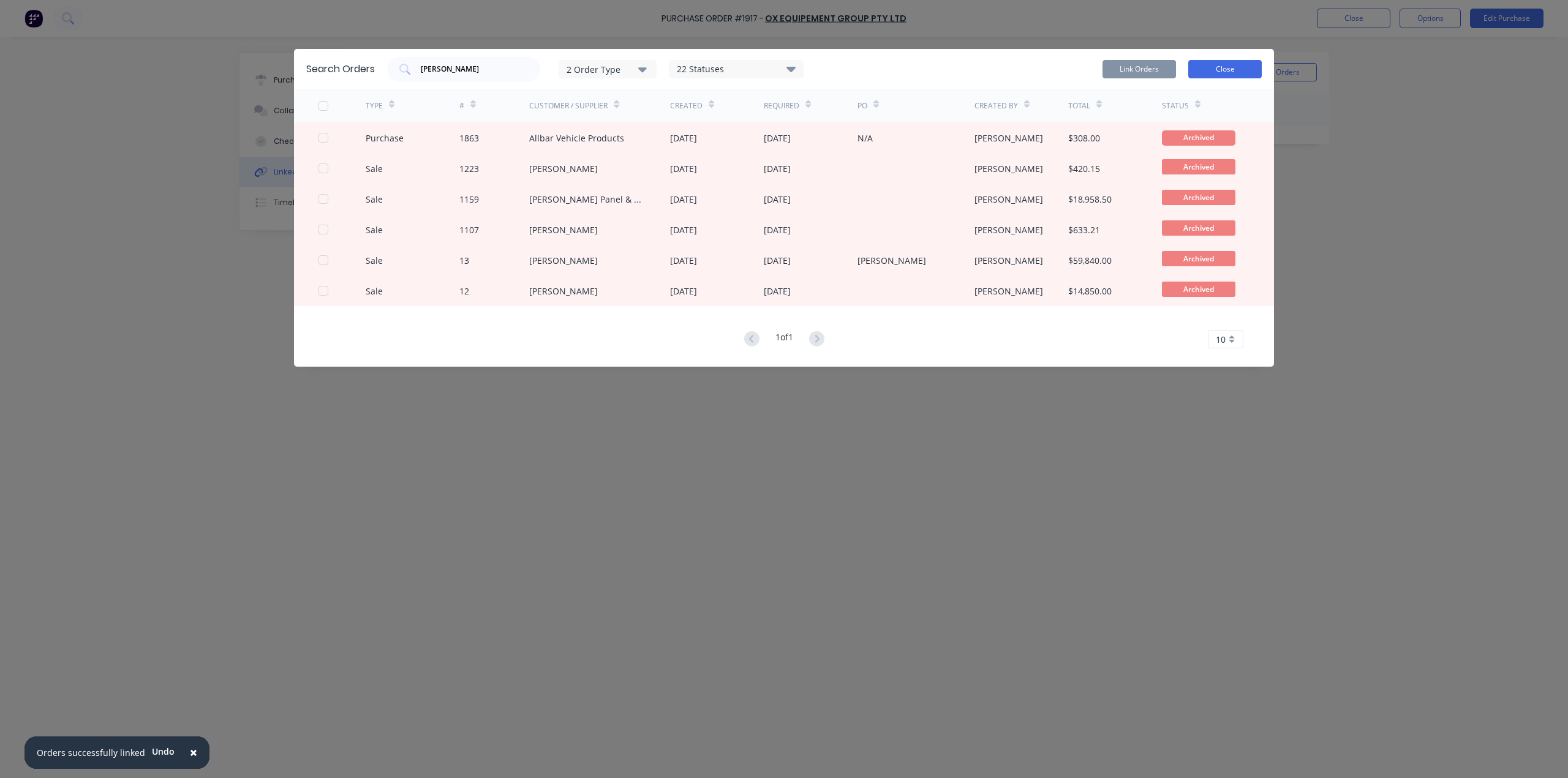
click at [1216, 67] on button "Close" at bounding box center [1224, 69] width 73 height 19
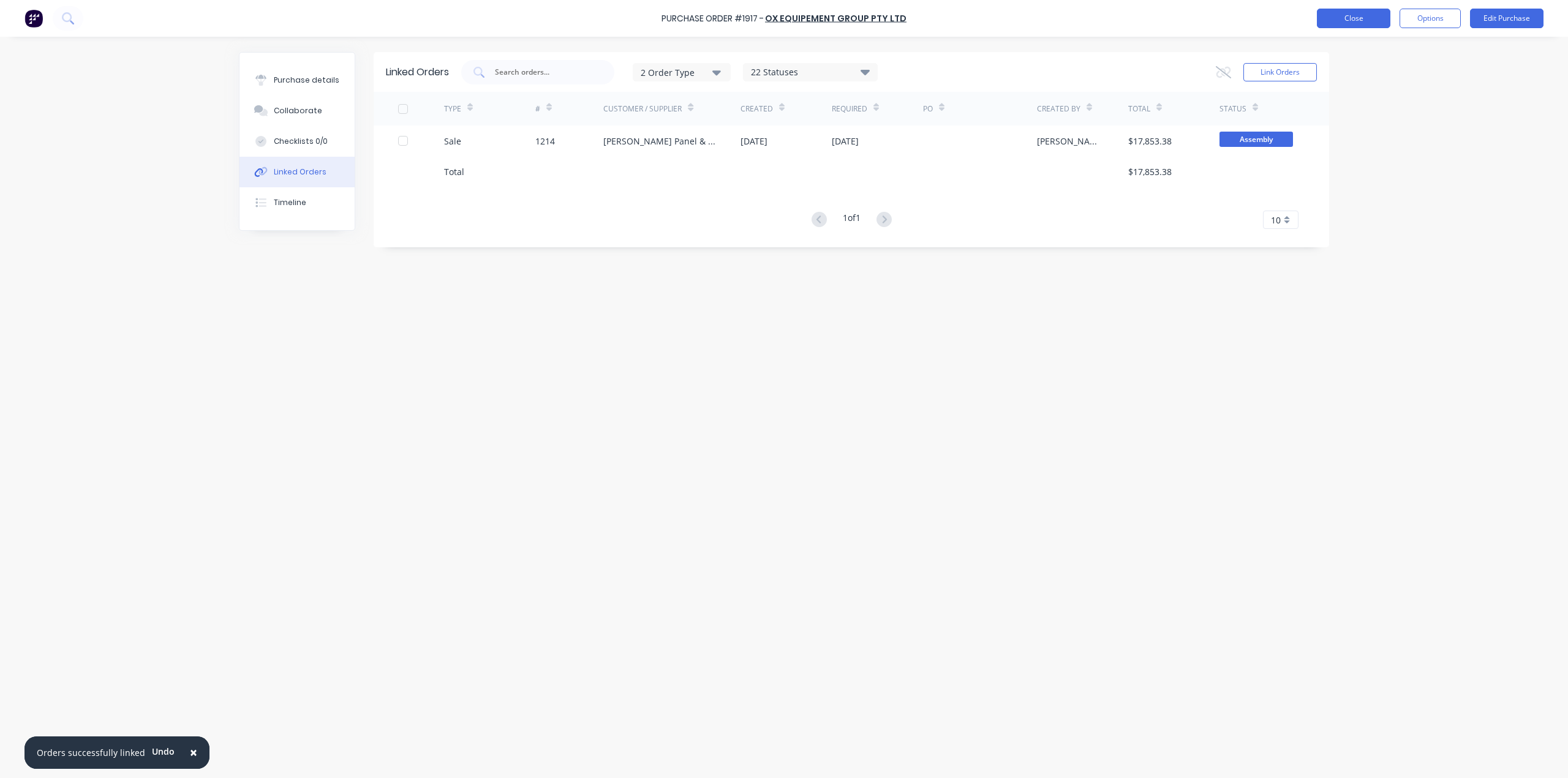
click at [1361, 9] on button "Close" at bounding box center [1354, 18] width 73 height 20
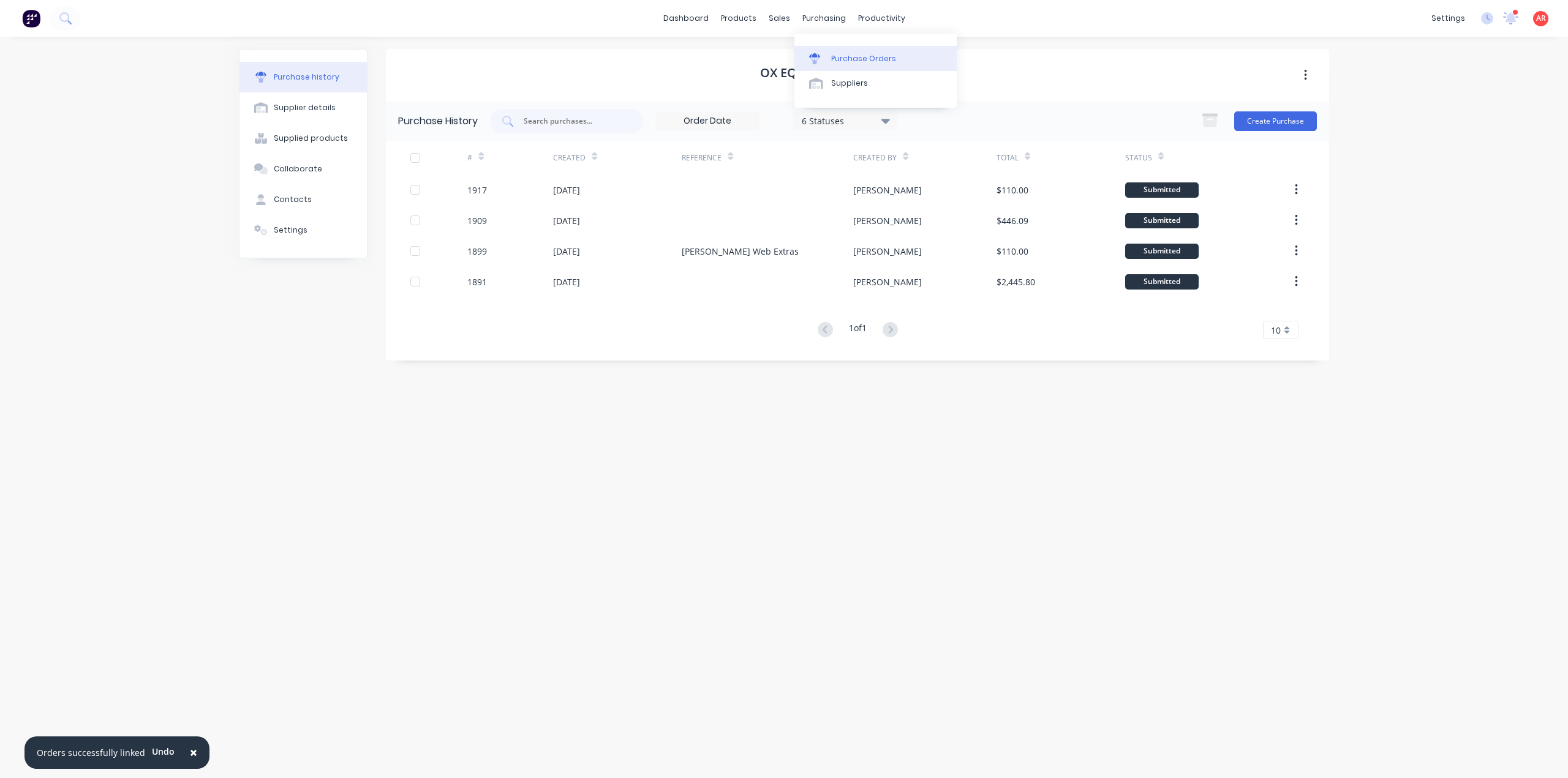
click at [814, 50] on link "Purchase Orders" at bounding box center [876, 58] width 162 height 25
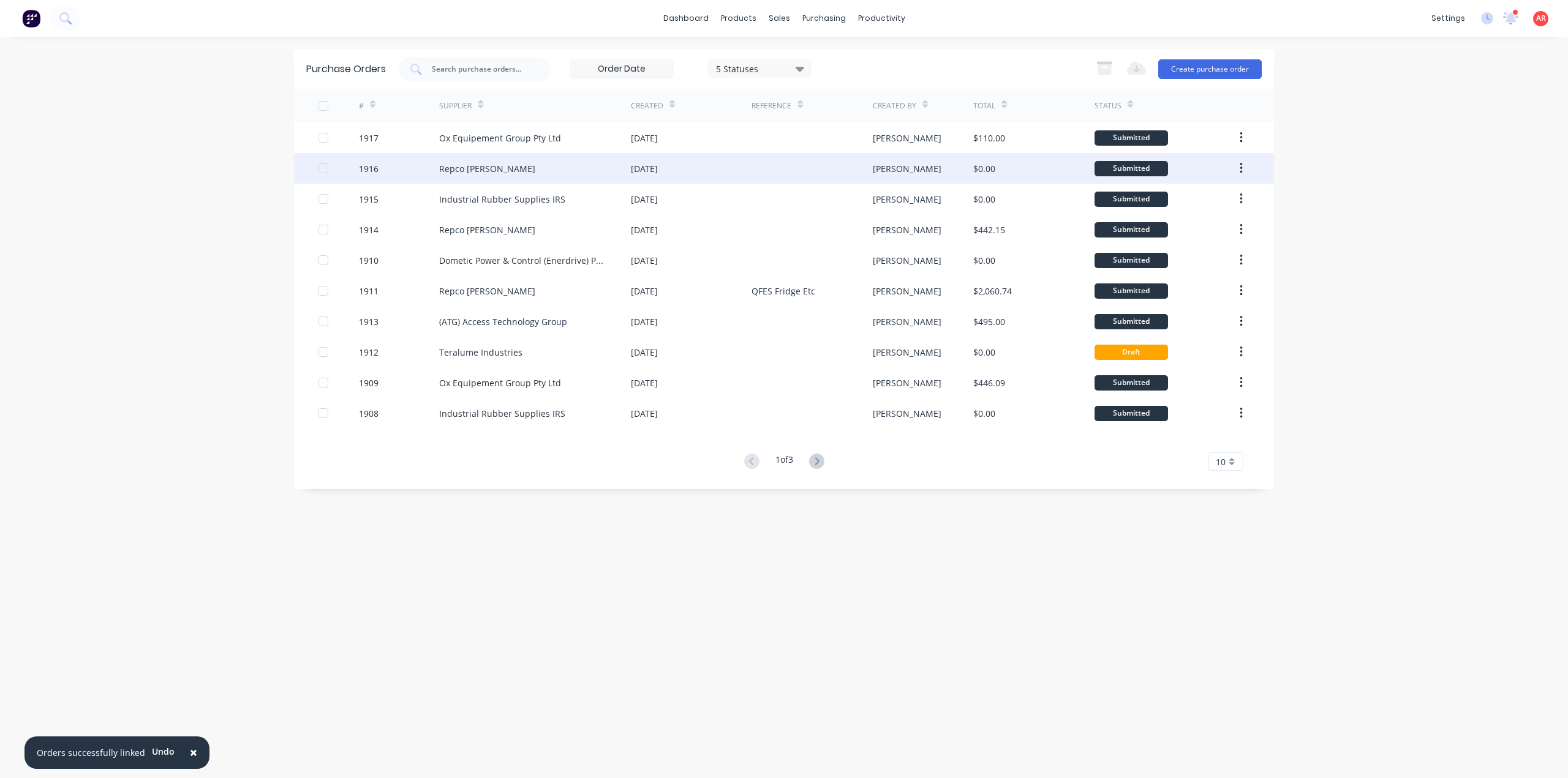
click at [498, 162] on div "Repco [PERSON_NAME]" at bounding box center [487, 168] width 97 height 13
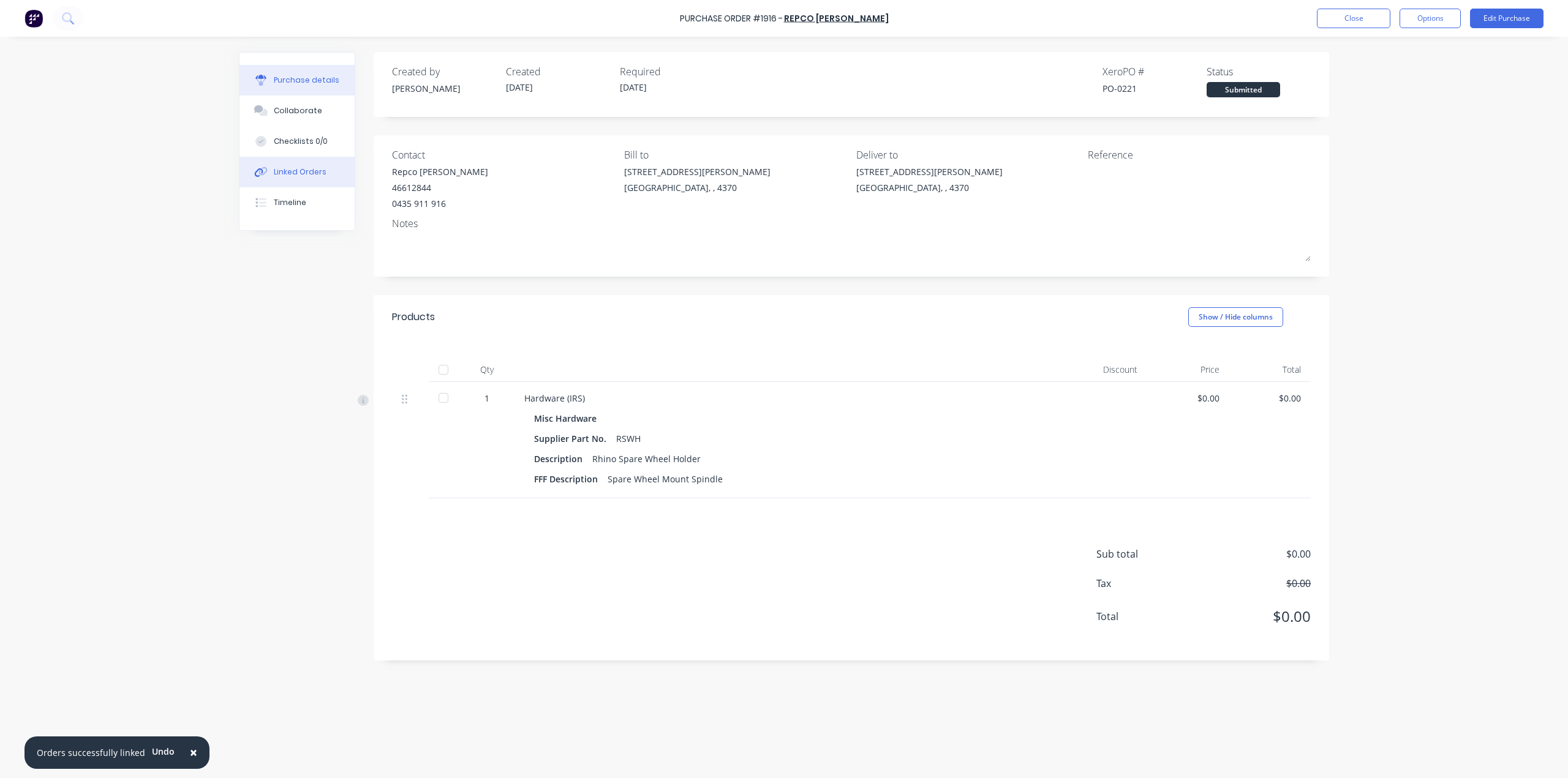
click at [308, 172] on div "Linked Orders" at bounding box center [300, 172] width 53 height 11
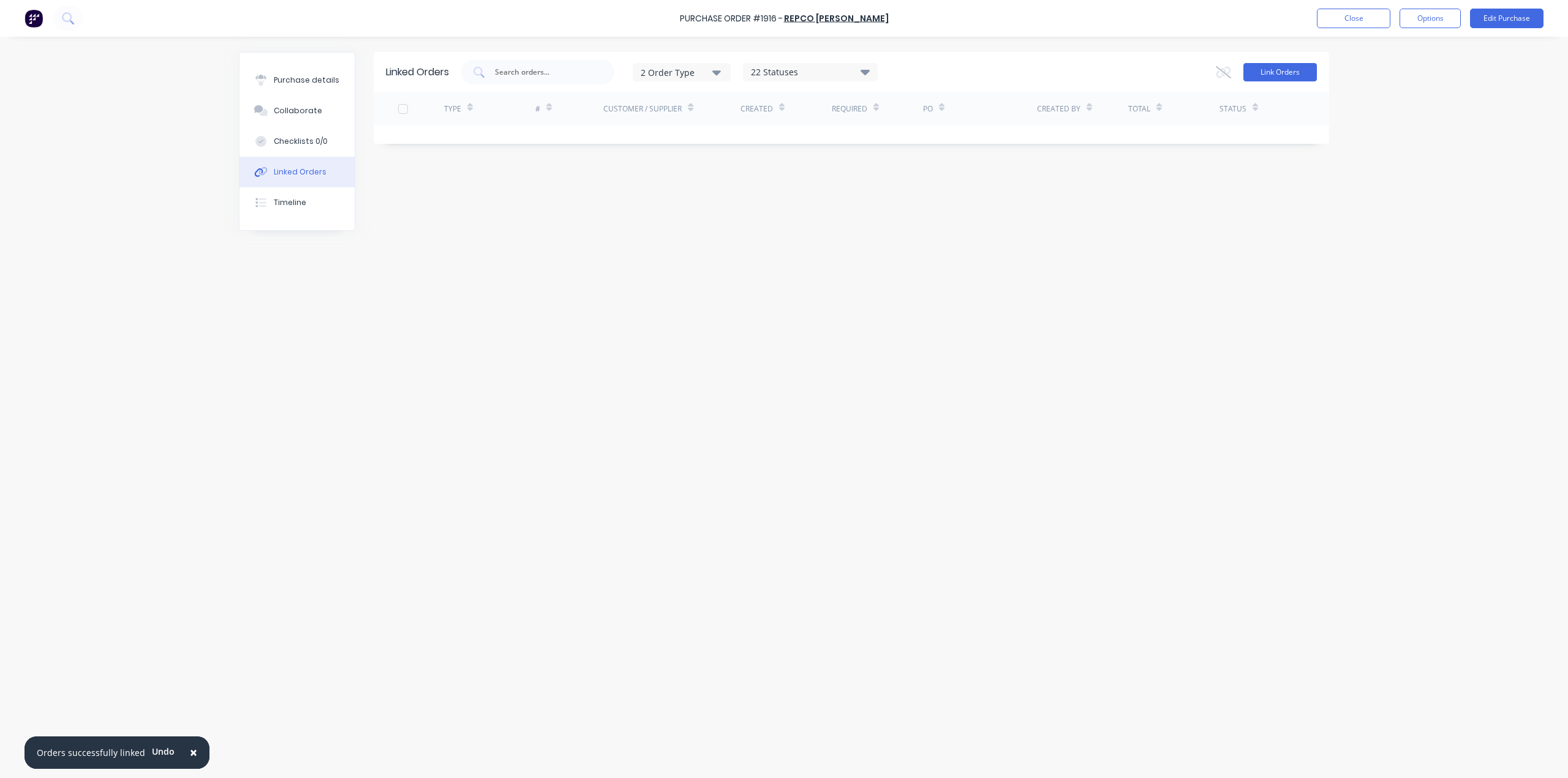
click at [1283, 75] on button "Link Orders" at bounding box center [1280, 73] width 73 height 19
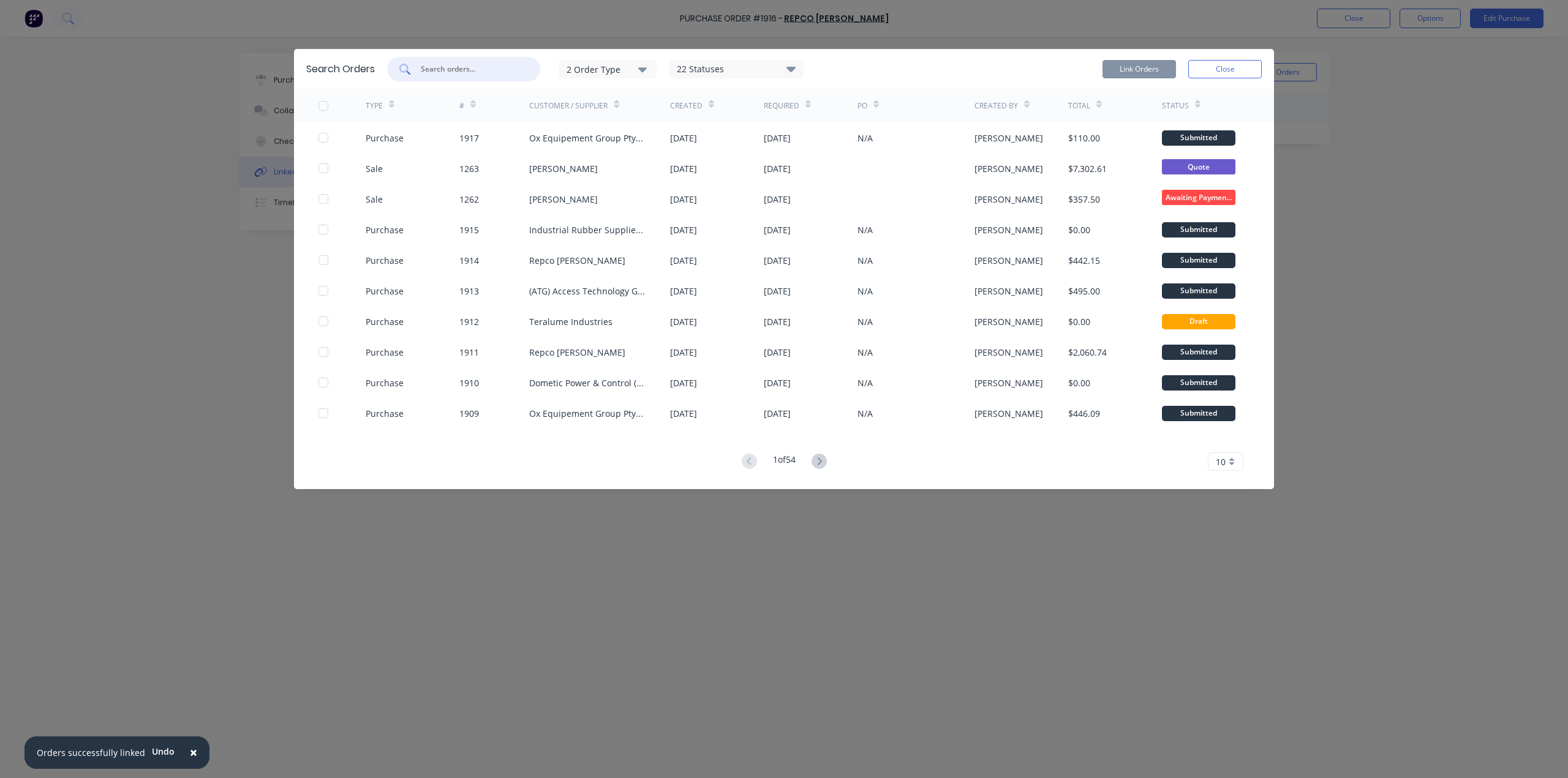
click at [473, 68] on input "text" at bounding box center [470, 69] width 102 height 12
type input "[PERSON_NAME]"
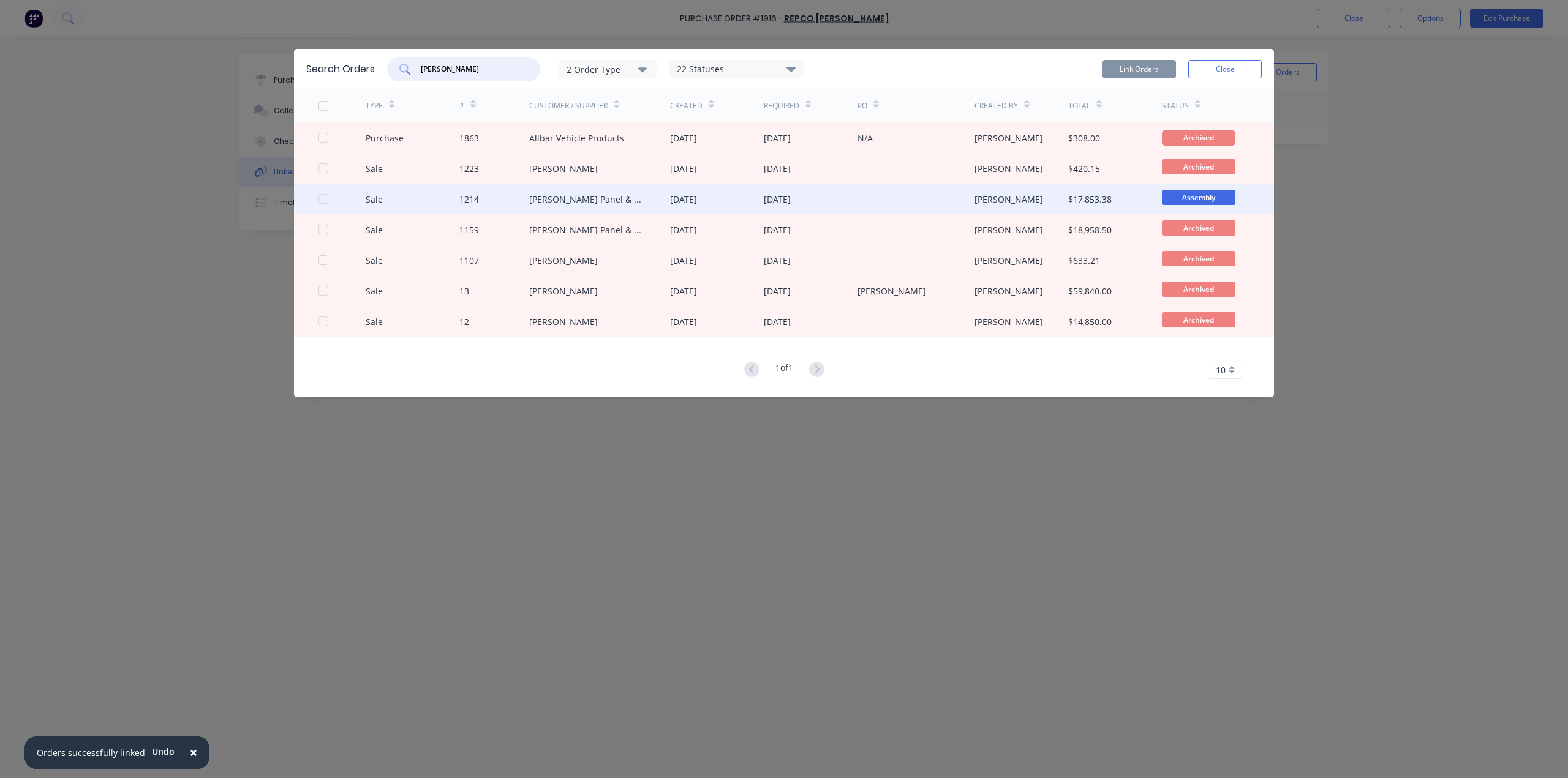
click at [325, 198] on div at bounding box center [323, 199] width 25 height 25
click at [1115, 64] on button "Link Orders" at bounding box center [1139, 69] width 73 height 19
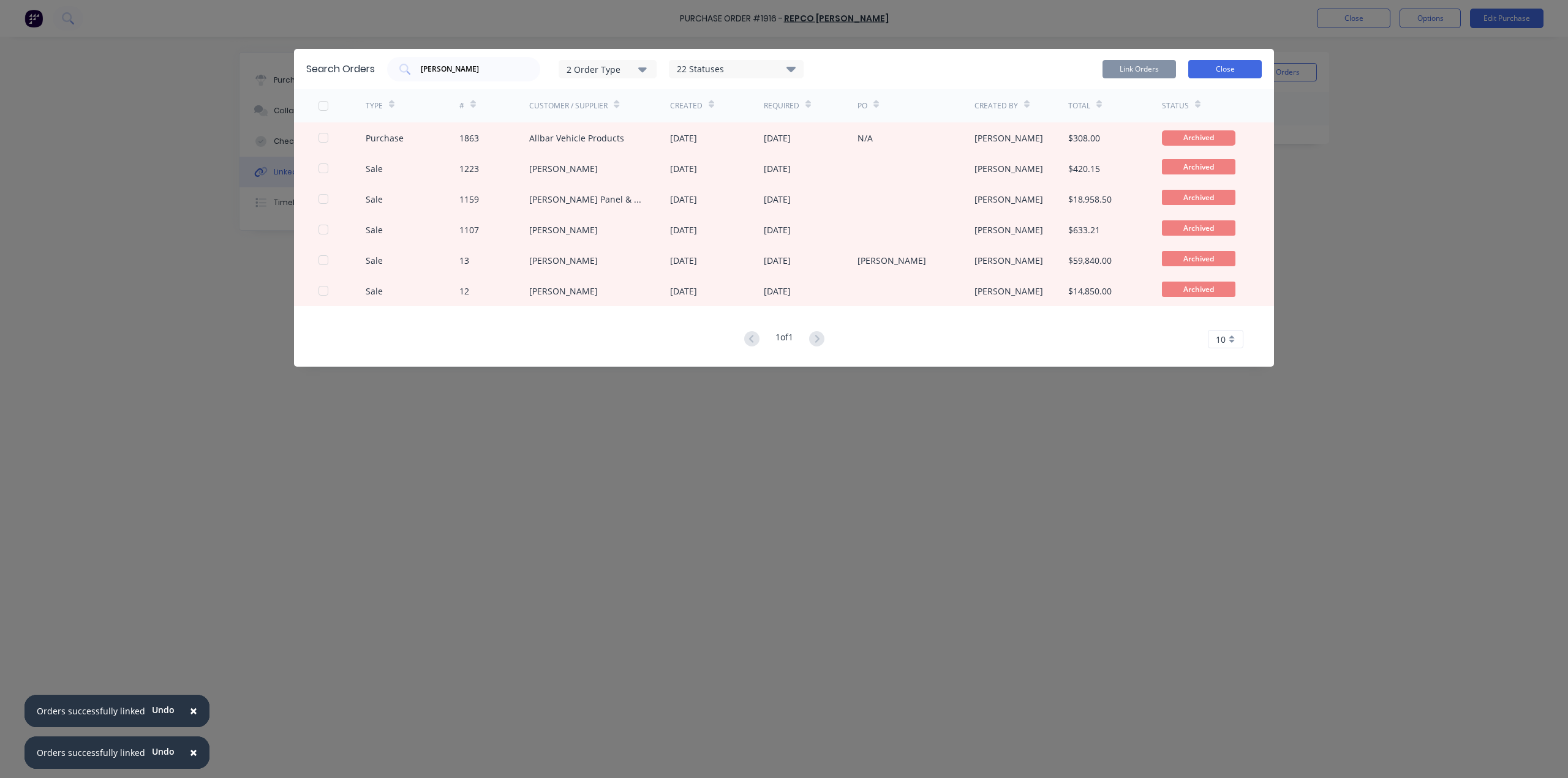
click at [1223, 74] on button "Close" at bounding box center [1224, 69] width 73 height 19
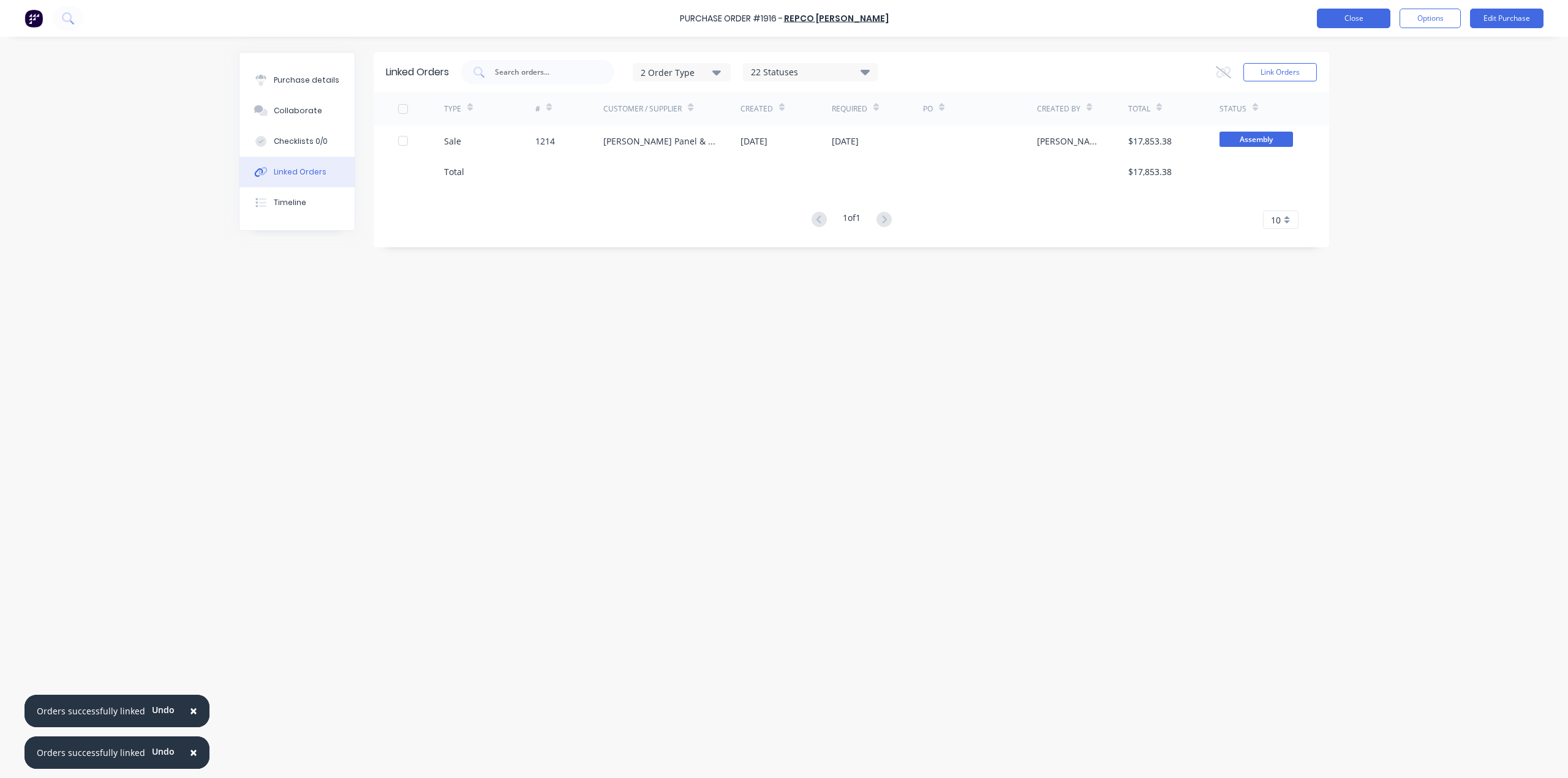
click at [1359, 16] on button "Close" at bounding box center [1354, 18] width 73 height 20
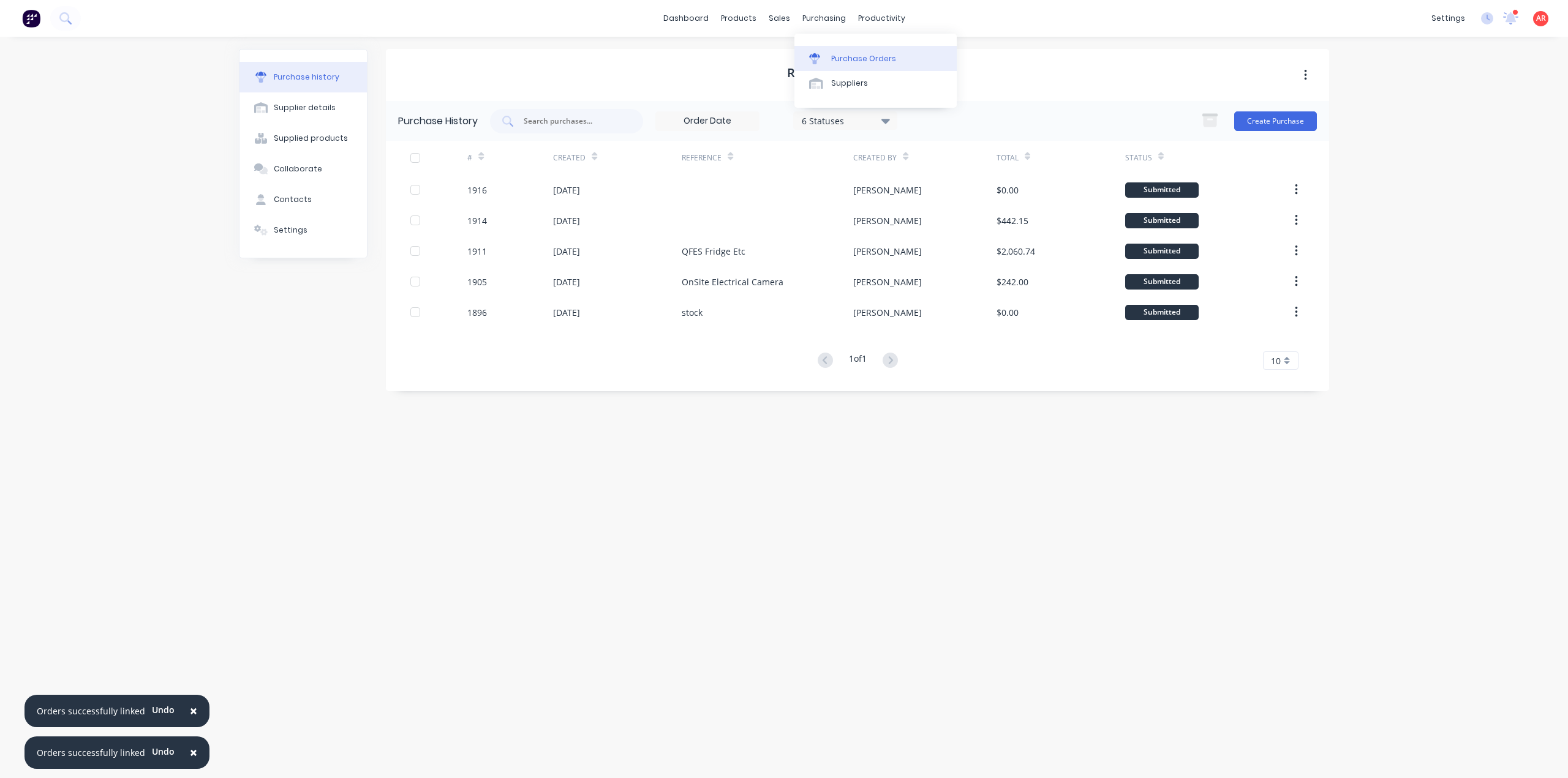
click at [834, 59] on div "Purchase Orders" at bounding box center [864, 58] width 65 height 11
